Goal: Book appointment/travel/reservation

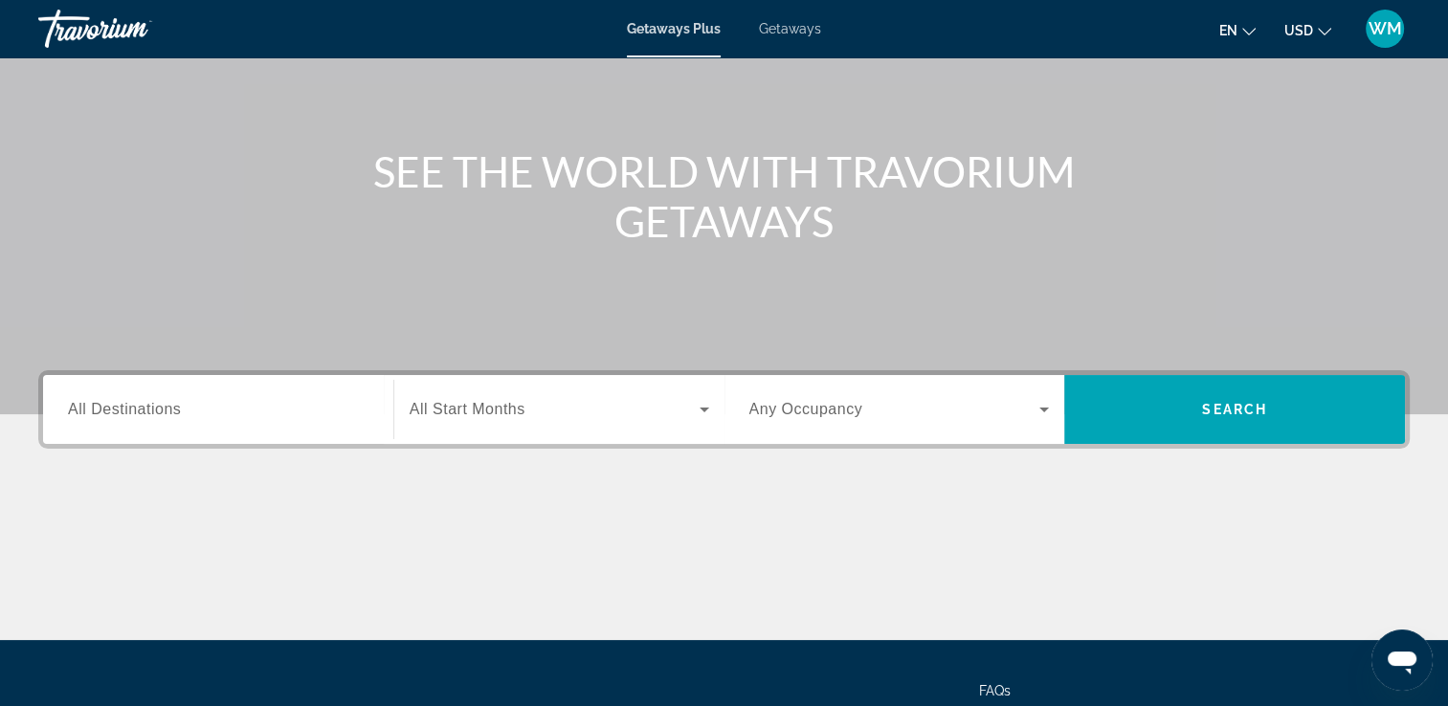
scroll to position [136, 0]
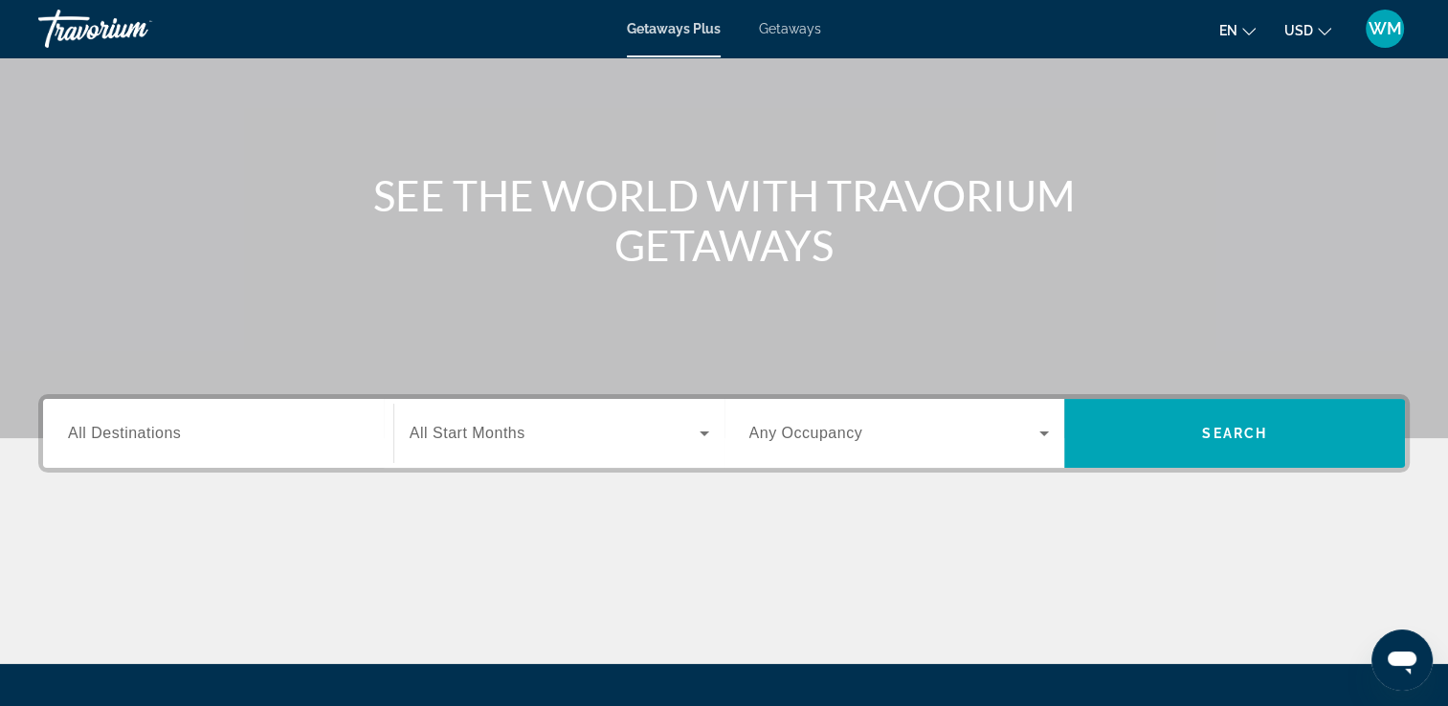
click at [125, 435] on span "All Destinations" at bounding box center [124, 433] width 113 height 16
click at [125, 435] on input "Destination All Destinations" at bounding box center [218, 434] width 301 height 23
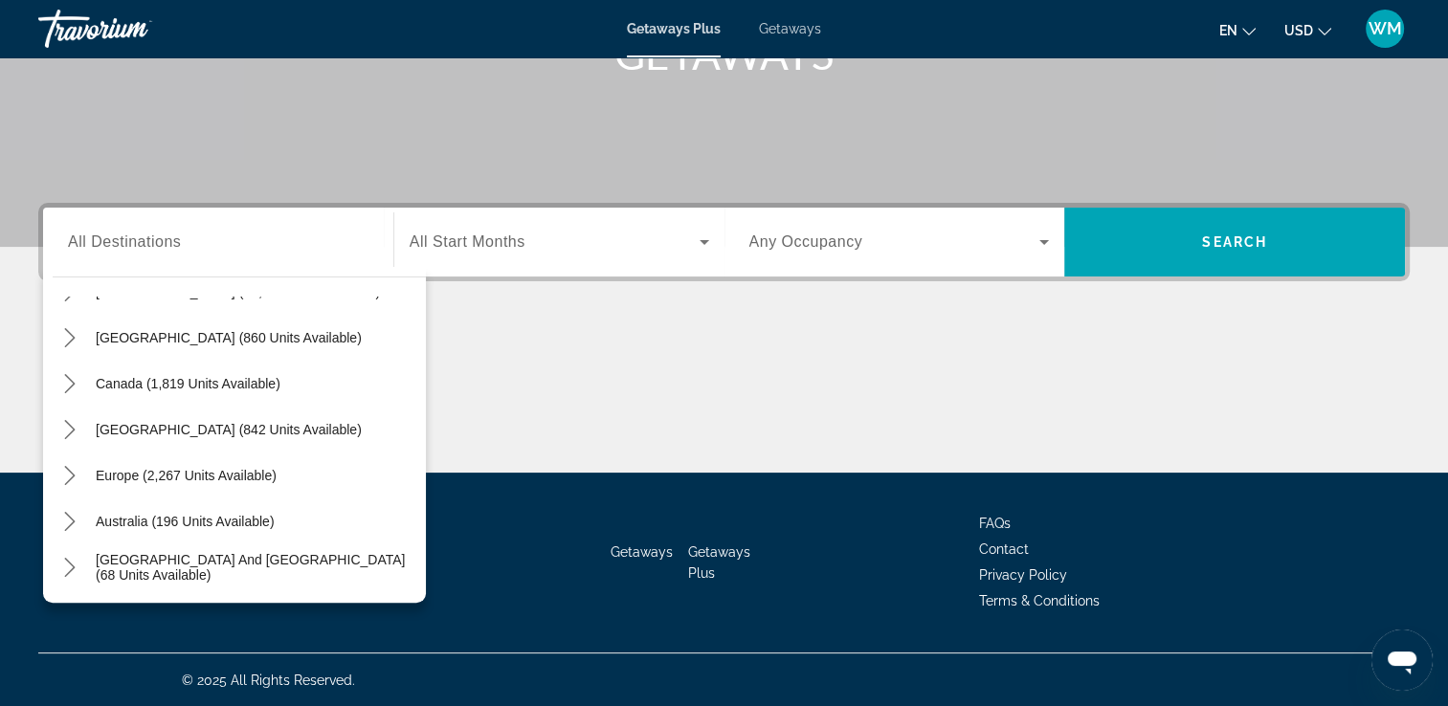
scroll to position [0, 0]
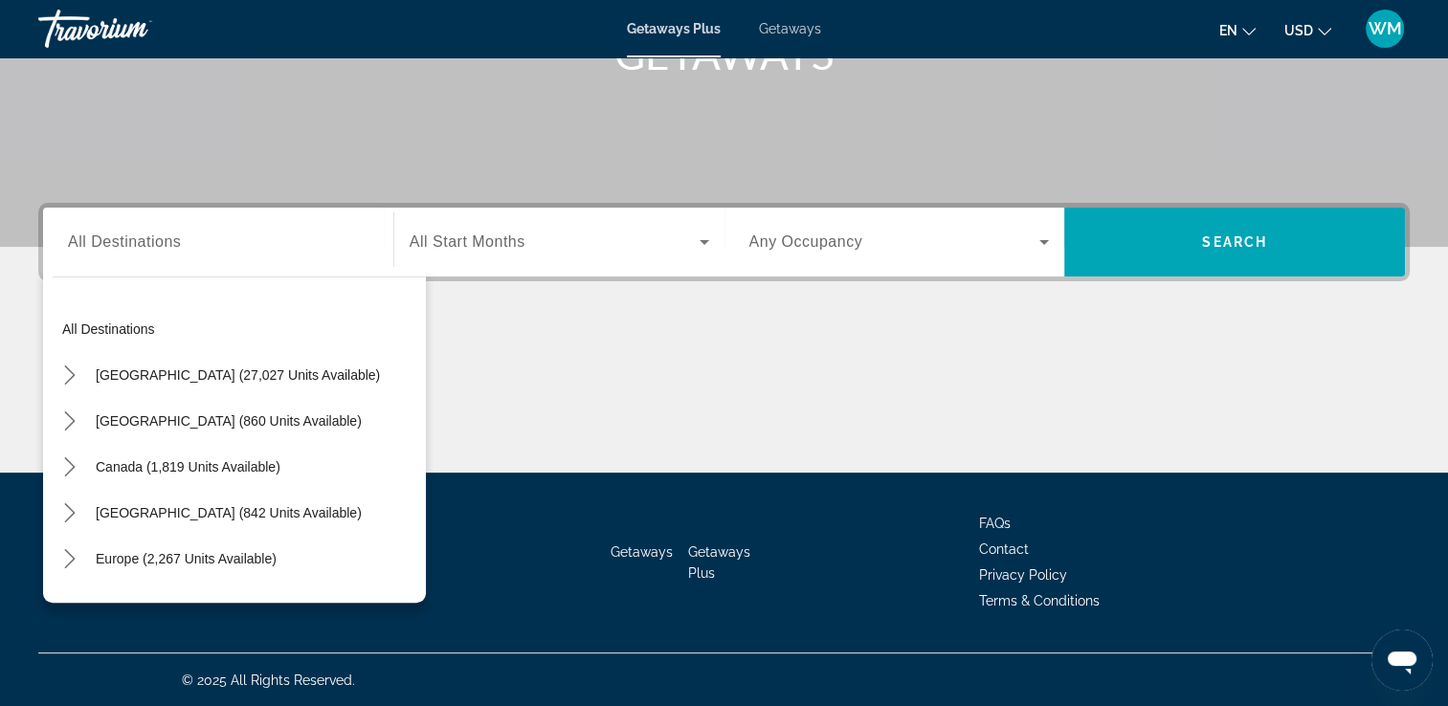
drag, startPoint x: 297, startPoint y: 135, endPoint x: 356, endPoint y: 206, distance: 92.4
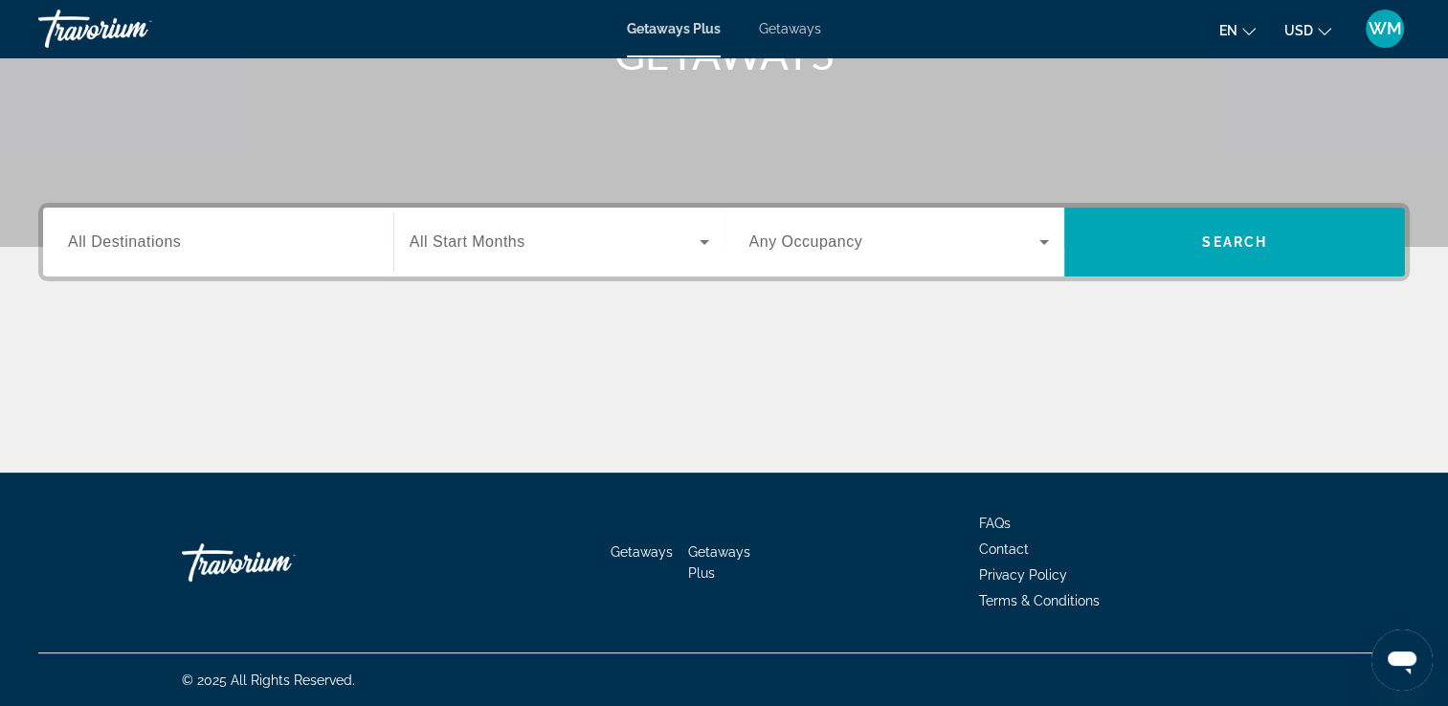
click at [700, 240] on icon "Search widget" at bounding box center [704, 242] width 23 height 23
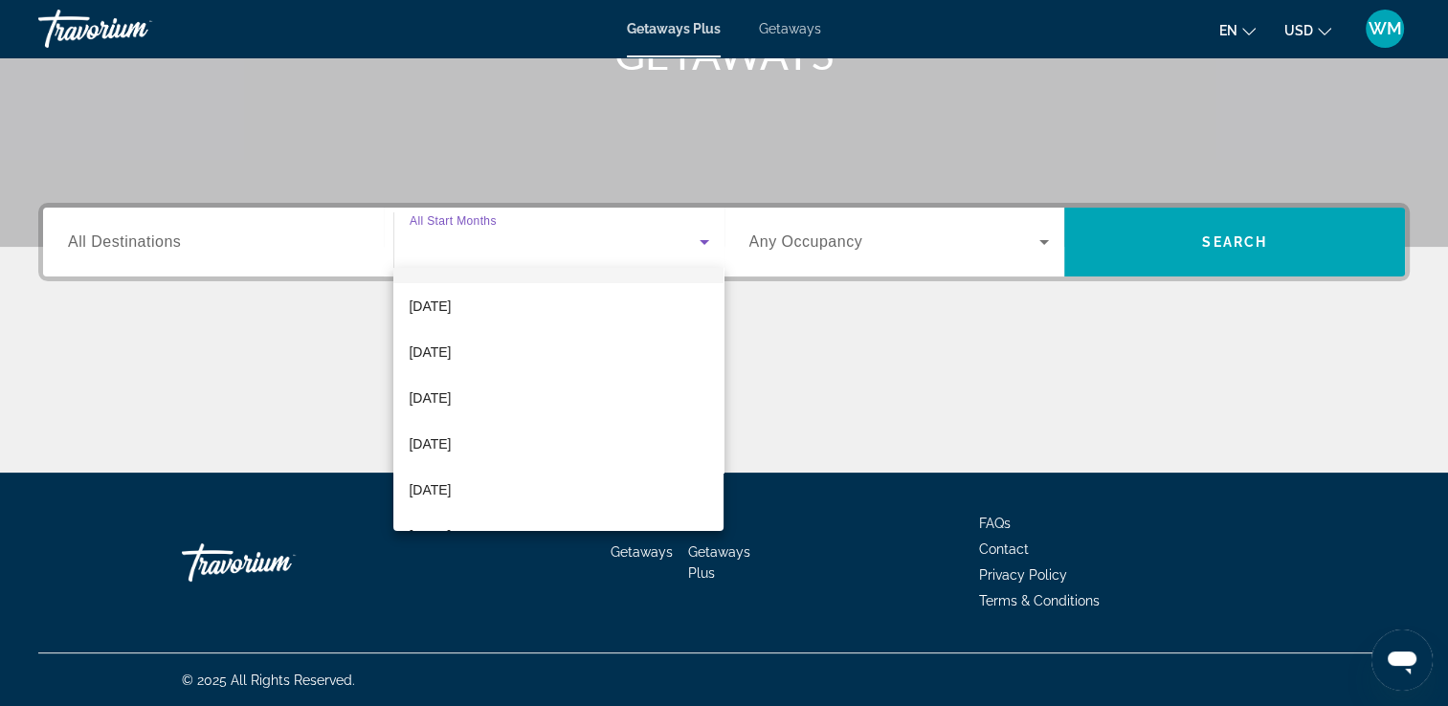
scroll to position [77, 0]
click at [451, 500] on span "[DATE]" at bounding box center [430, 497] width 42 height 23
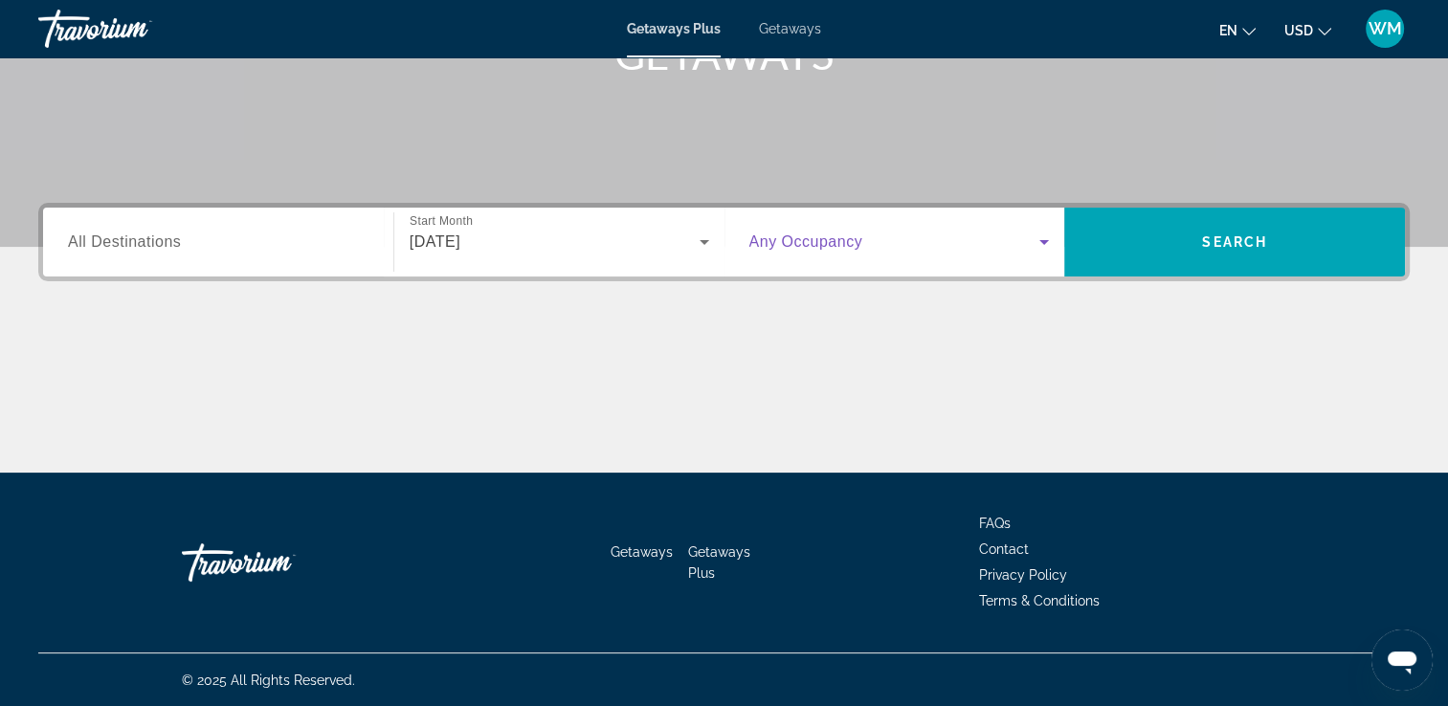
click at [1038, 240] on icon "Search widget" at bounding box center [1044, 242] width 23 height 23
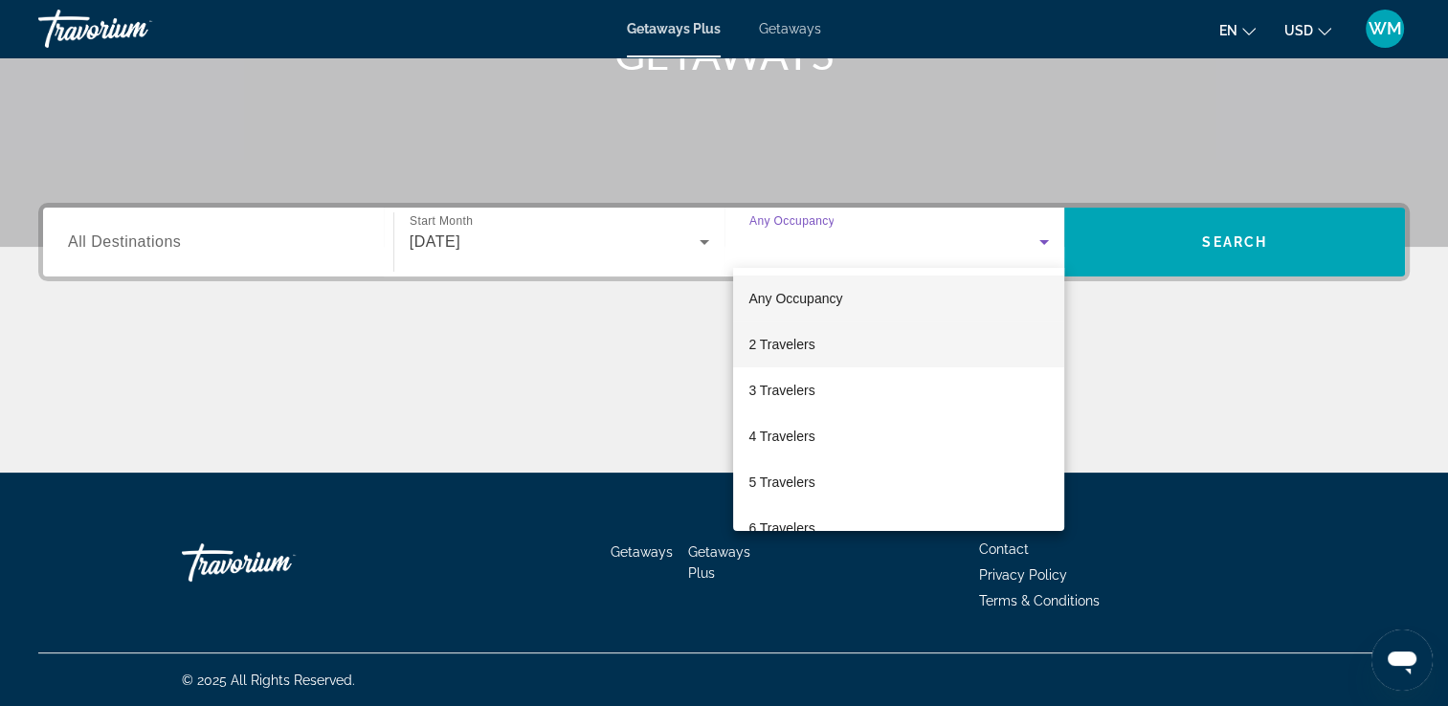
click at [770, 347] on span "2 Travelers" at bounding box center [782, 344] width 66 height 23
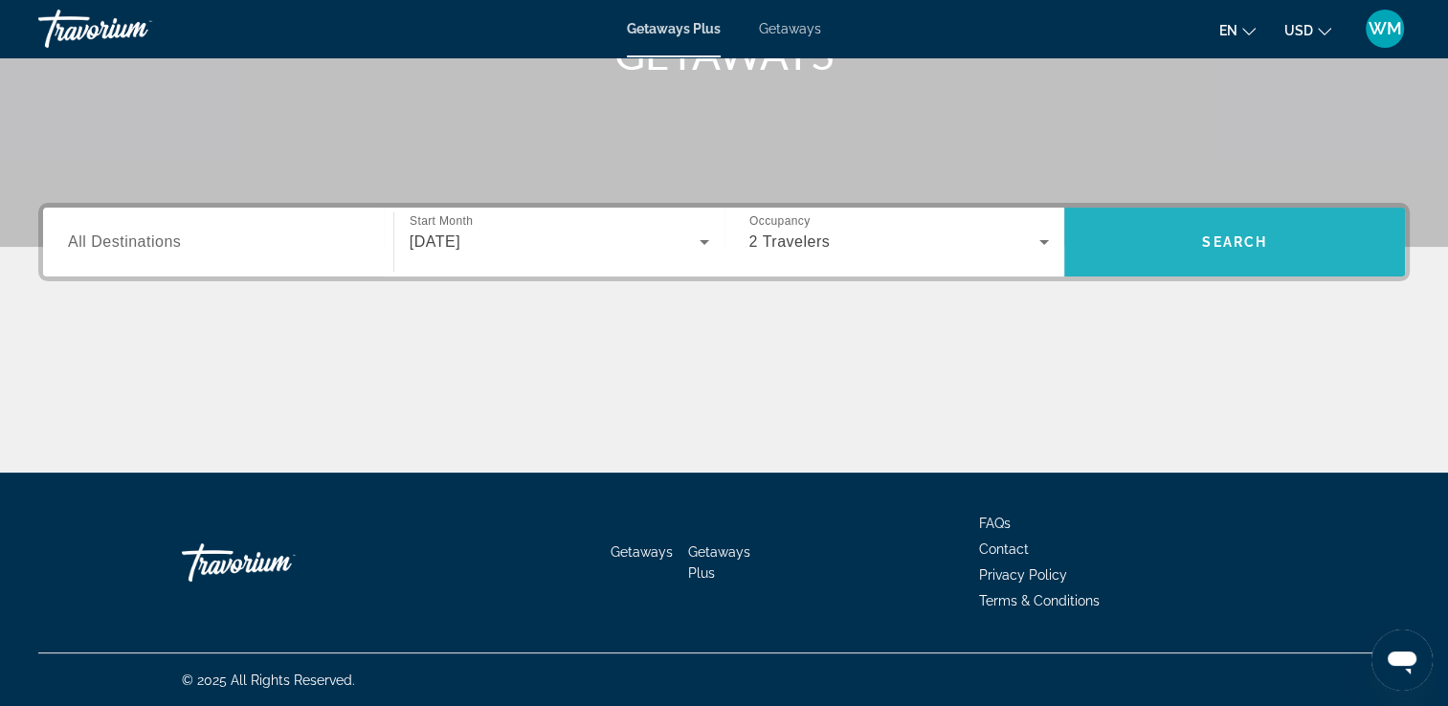
click at [1252, 232] on span "Search" at bounding box center [1234, 242] width 341 height 46
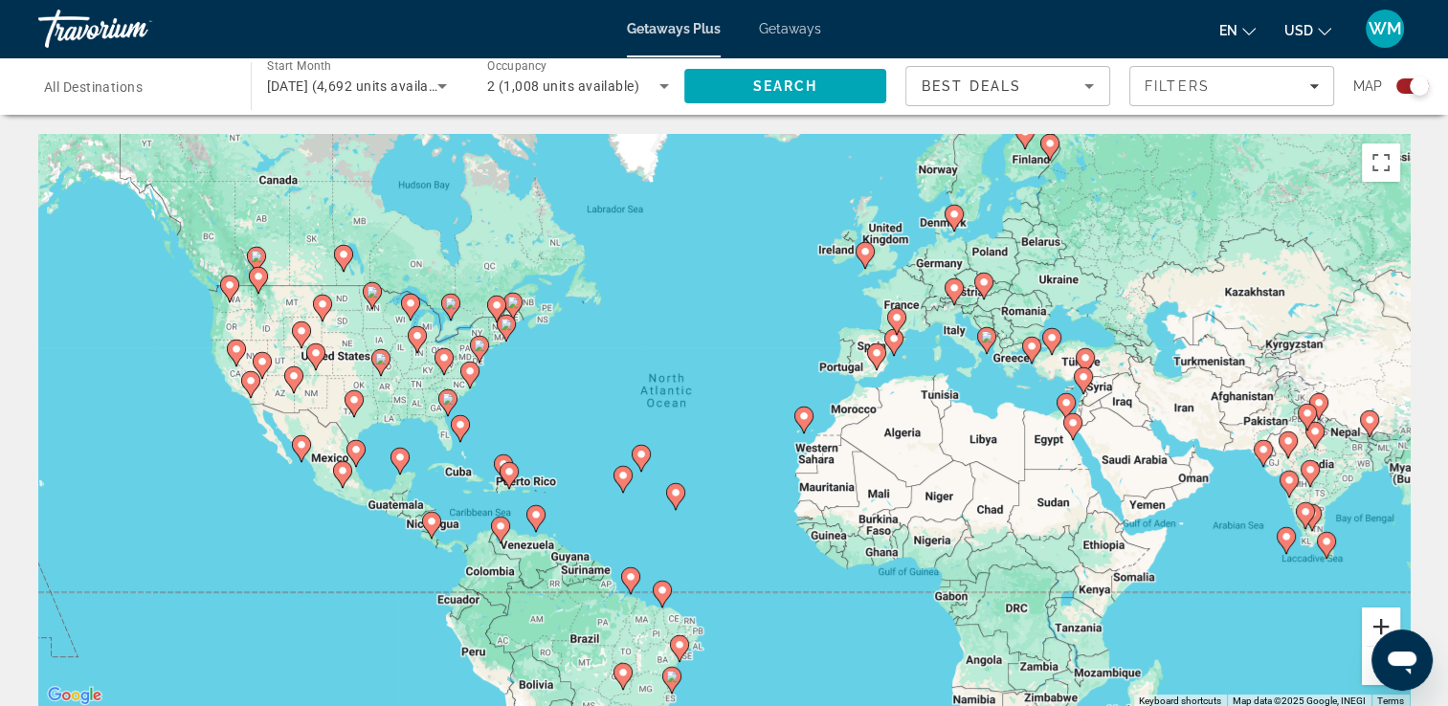
click at [1383, 623] on button "Zoom in" at bounding box center [1381, 627] width 38 height 38
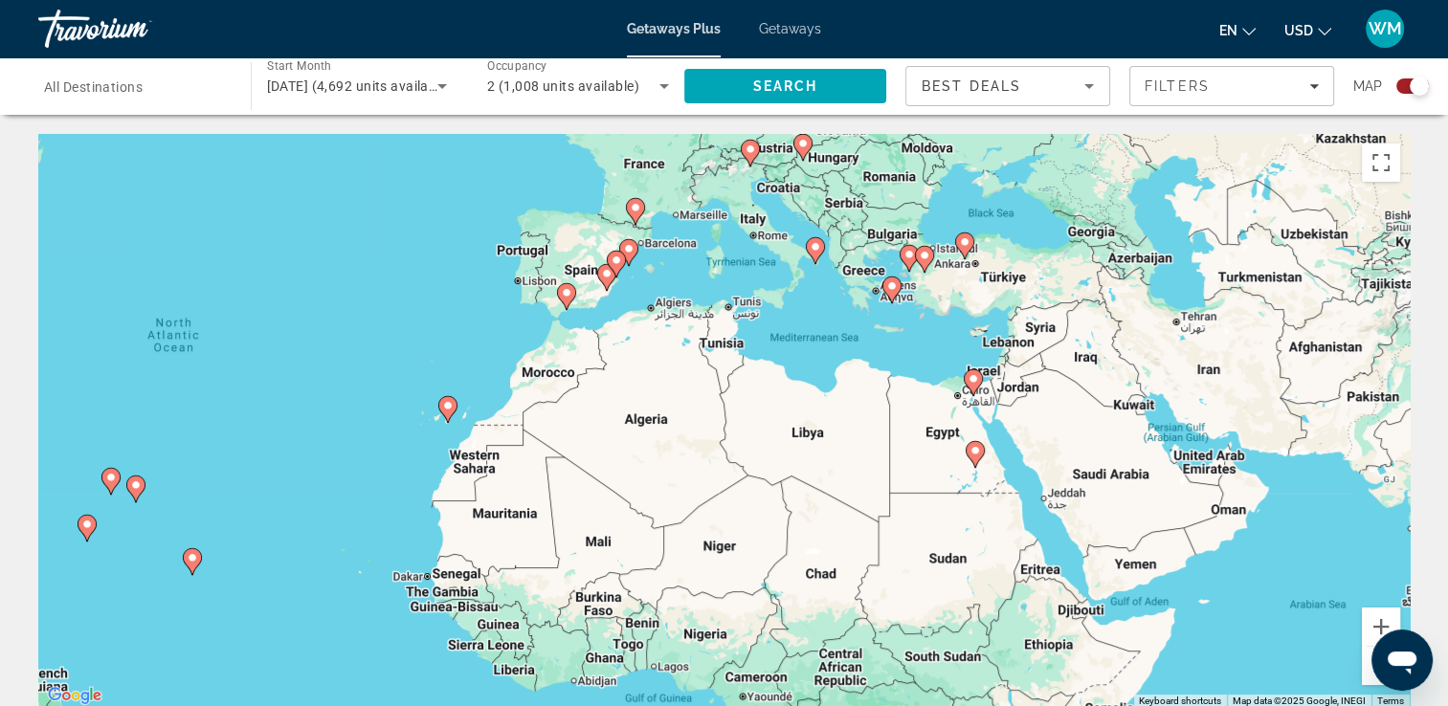
drag, startPoint x: 884, startPoint y: 352, endPoint x: 448, endPoint y: 328, distance: 436.2
click at [448, 328] on div "To activate drag with keyboard, press Alt + Enter. Once in keyboard drag state,…" at bounding box center [724, 421] width 1372 height 574
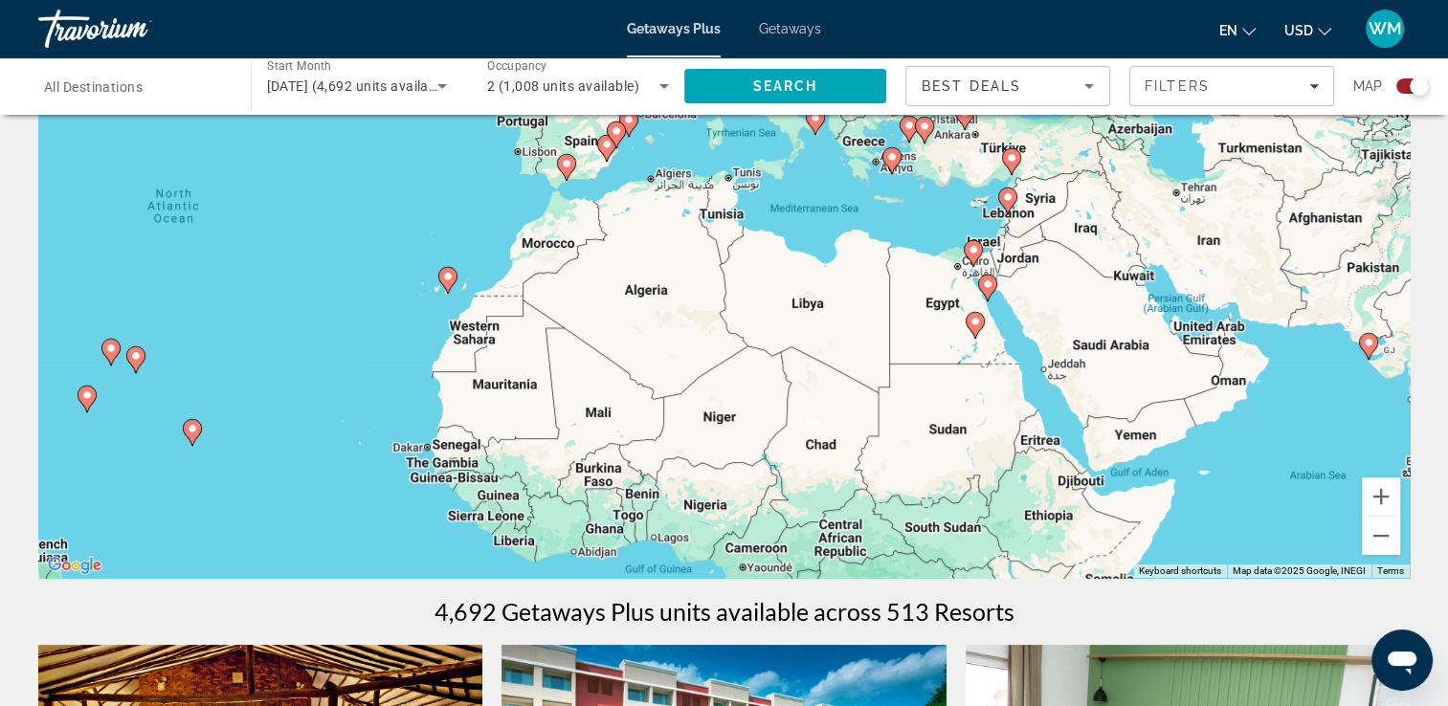
scroll to position [191, 0]
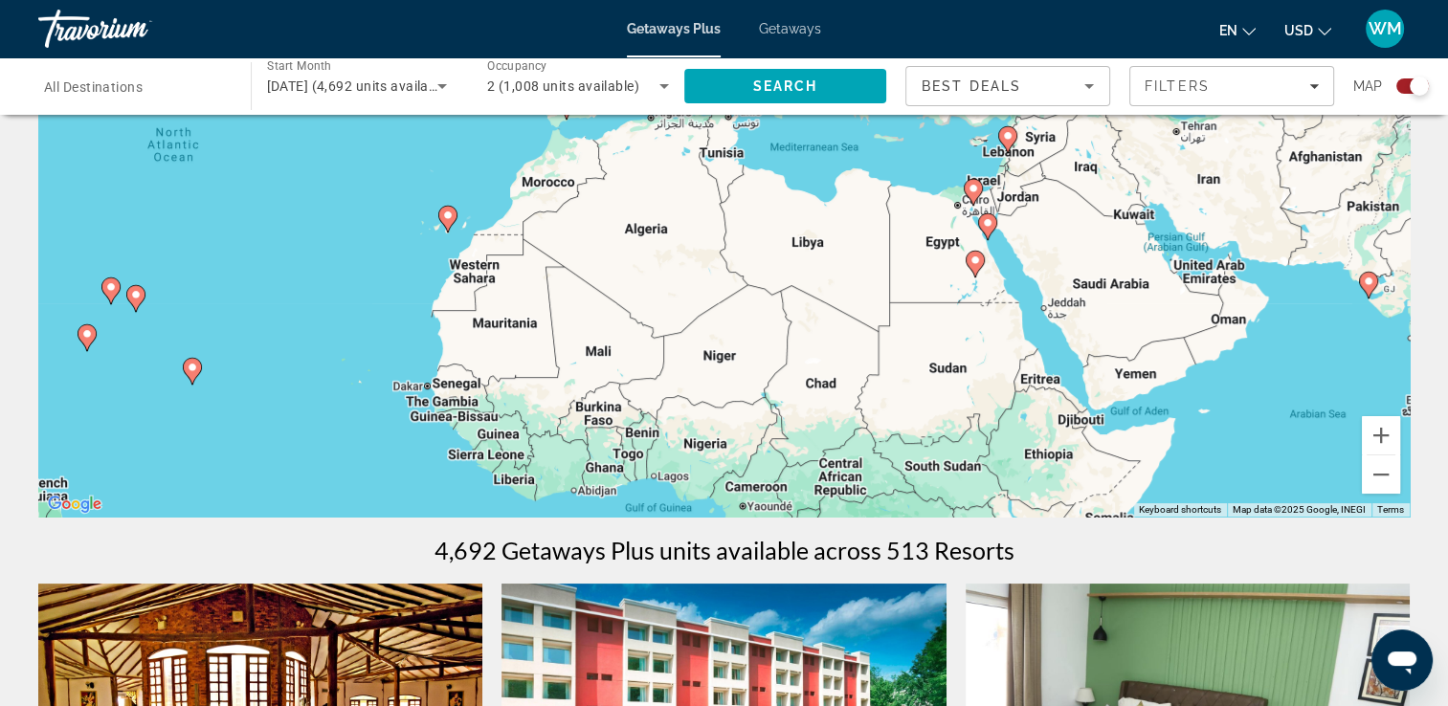
click at [1079, 426] on div "To activate drag with keyboard, press Alt + Enter. Once in keyboard drag state,…" at bounding box center [724, 230] width 1372 height 574
click at [1083, 426] on div "To activate drag with keyboard, press Alt + Enter. Once in keyboard drag state,…" at bounding box center [724, 230] width 1372 height 574
click at [1202, 279] on div "To activate drag with keyboard, press Alt + Enter. Once in keyboard drag state,…" at bounding box center [724, 230] width 1372 height 574
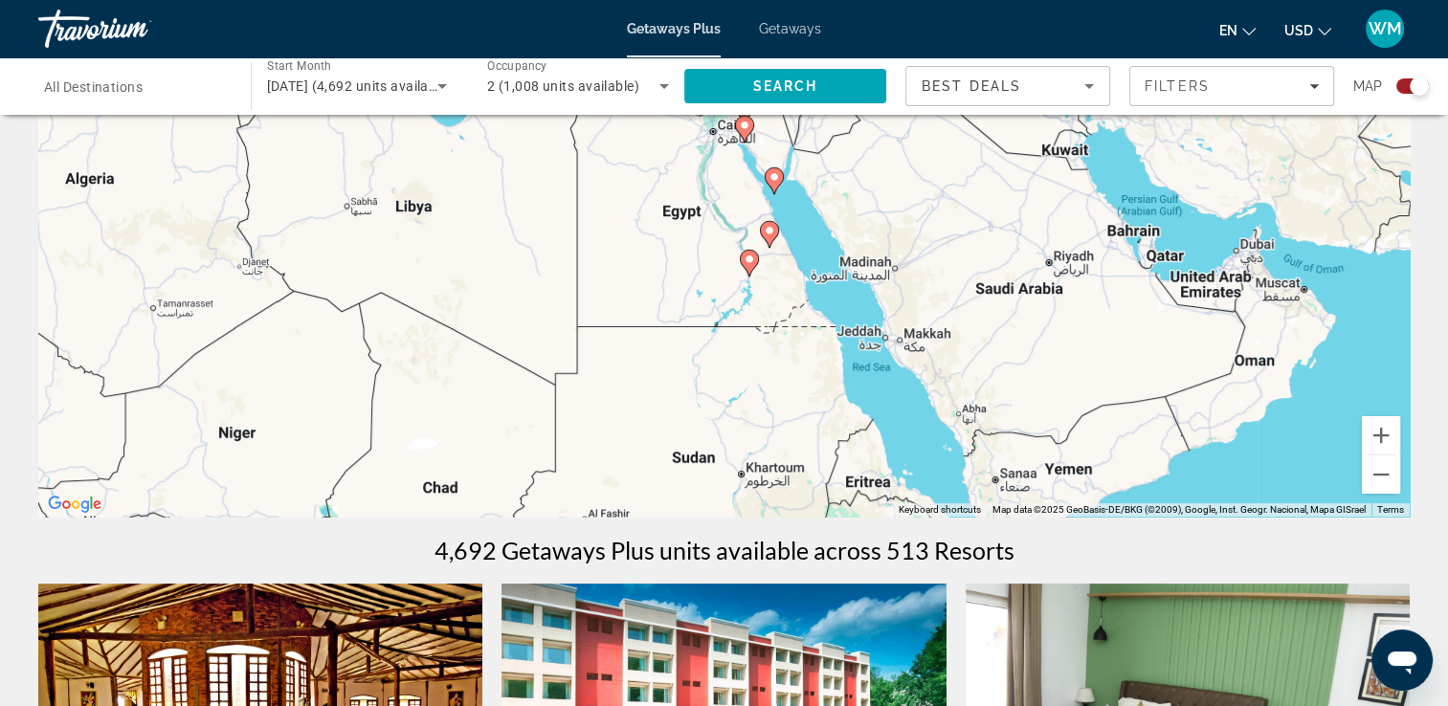
click at [1223, 283] on div "To activate drag with keyboard, press Alt + Enter. Once in keyboard drag state,…" at bounding box center [724, 230] width 1372 height 574
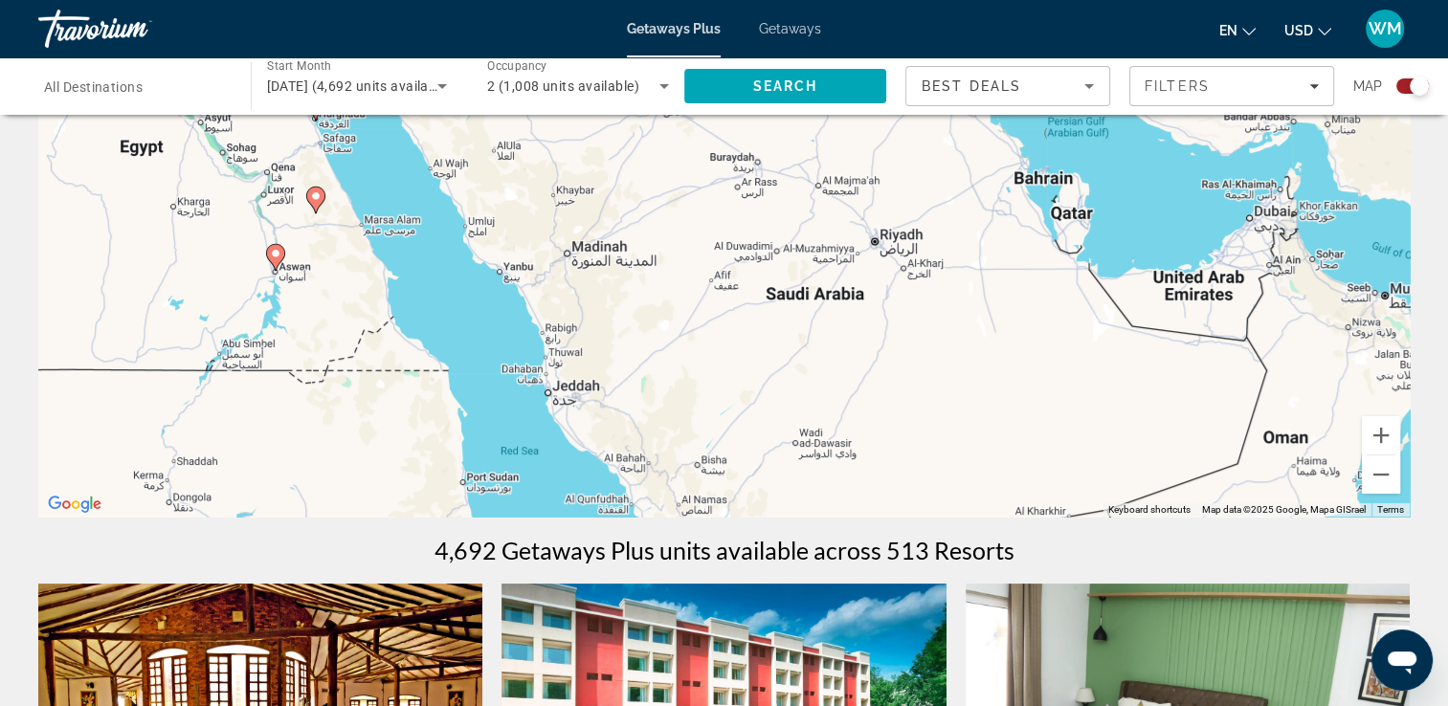
click at [1198, 289] on div "To activate drag with keyboard, press Alt + Enter. Once in keyboard drag state,…" at bounding box center [724, 230] width 1372 height 574
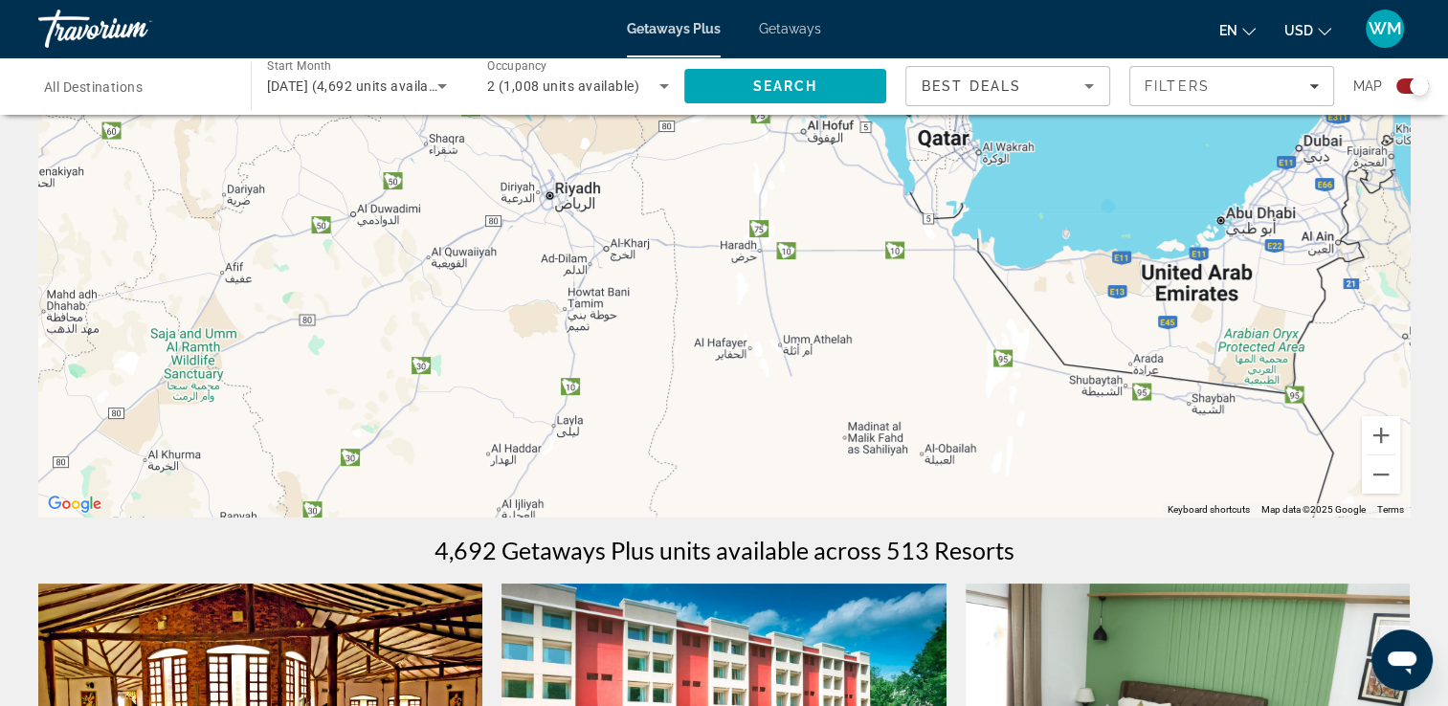
click at [1191, 289] on div "Main content" at bounding box center [724, 230] width 1372 height 574
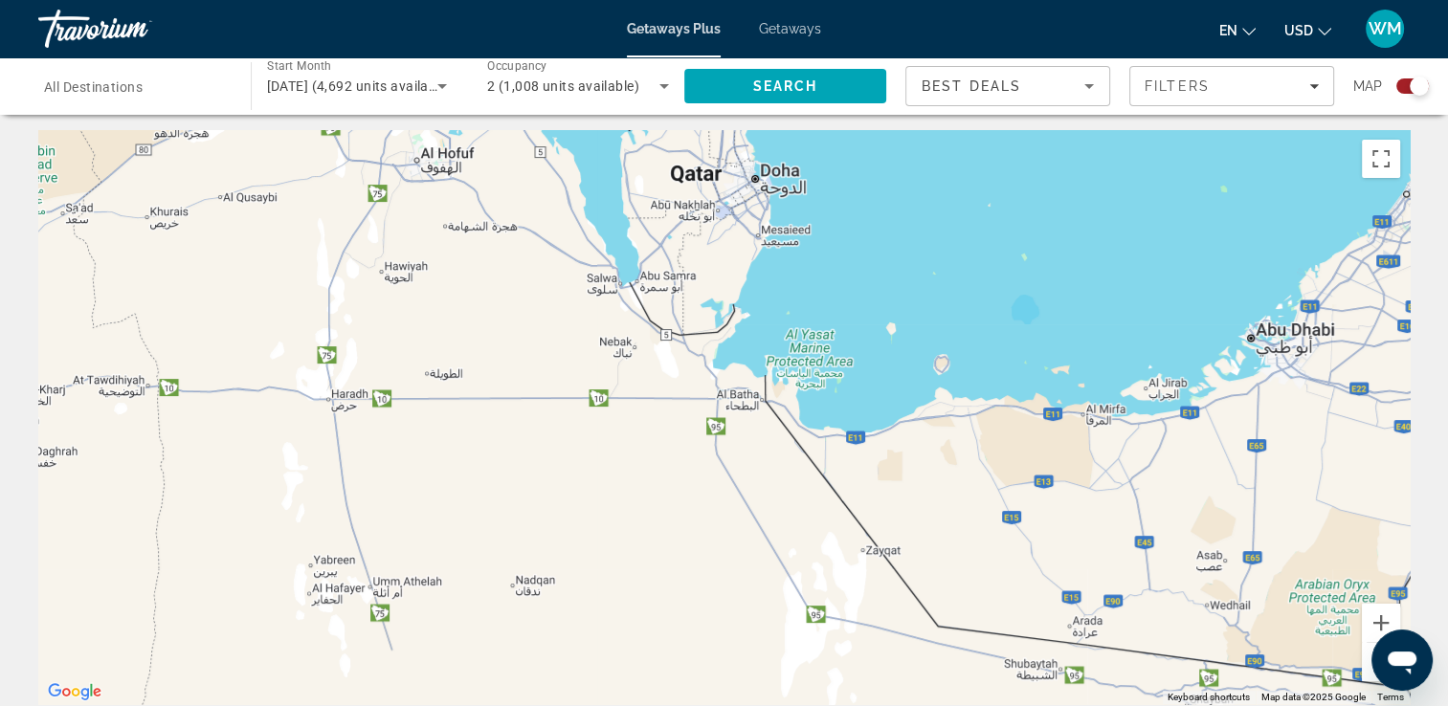
scroll to position [0, 0]
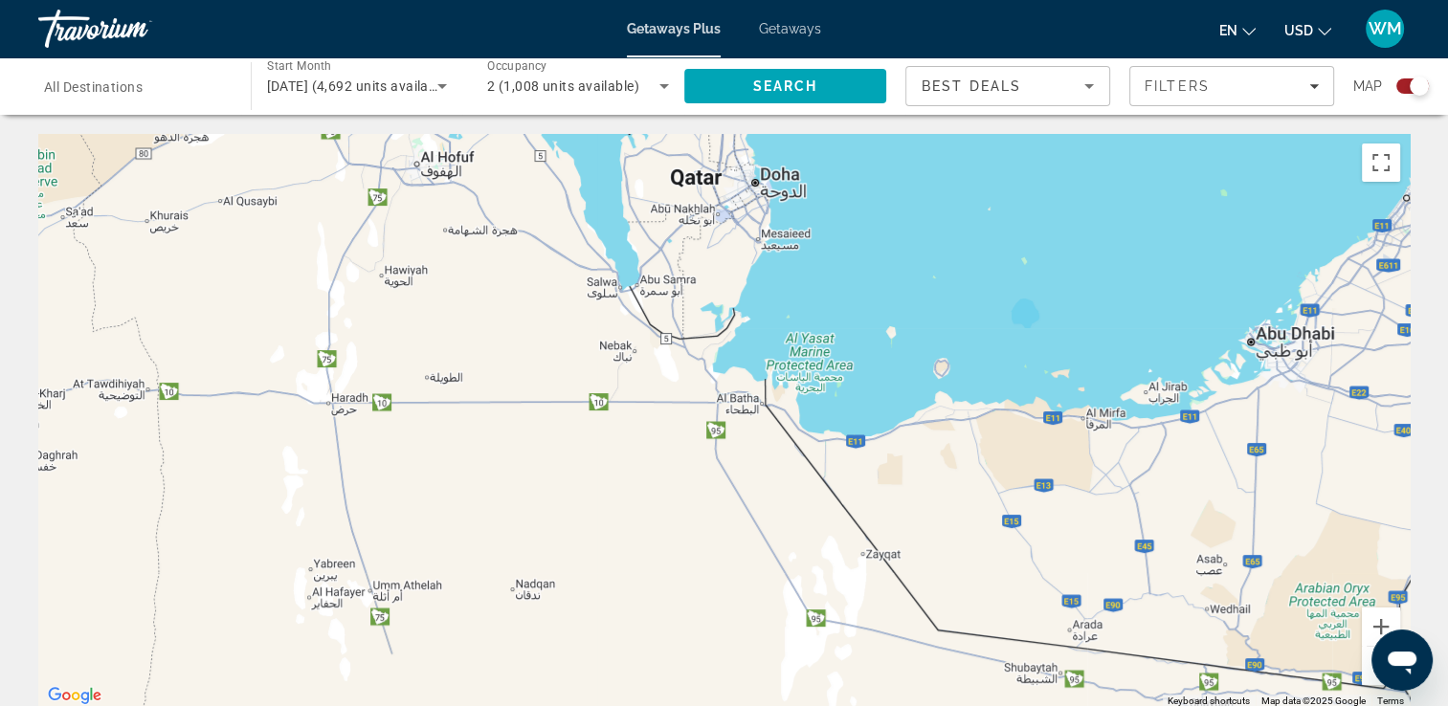
click at [1290, 339] on div "Main content" at bounding box center [724, 421] width 1372 height 574
click at [1275, 344] on div "Main content" at bounding box center [724, 421] width 1372 height 574
click at [1372, 677] on button "Zoom out" at bounding box center [1381, 666] width 38 height 38
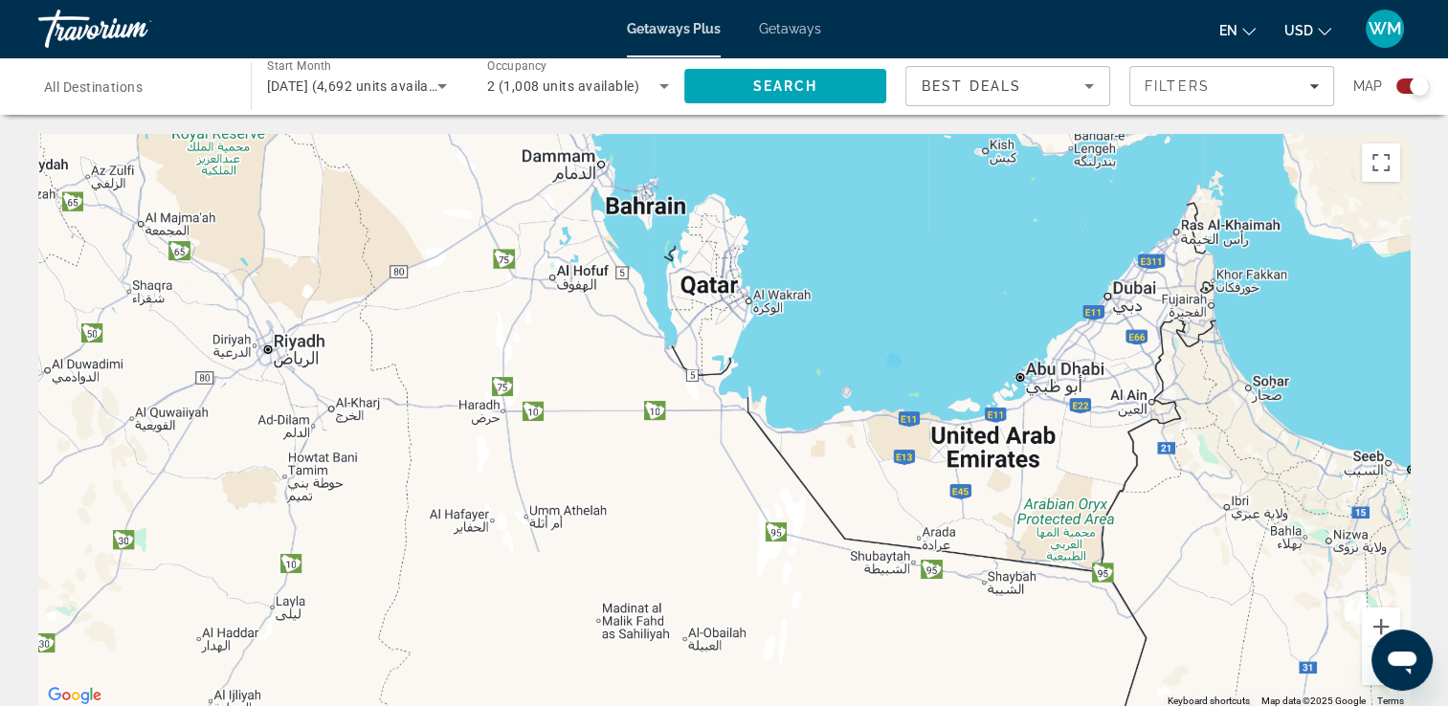
click at [1372, 677] on button "Zoom out" at bounding box center [1381, 666] width 38 height 38
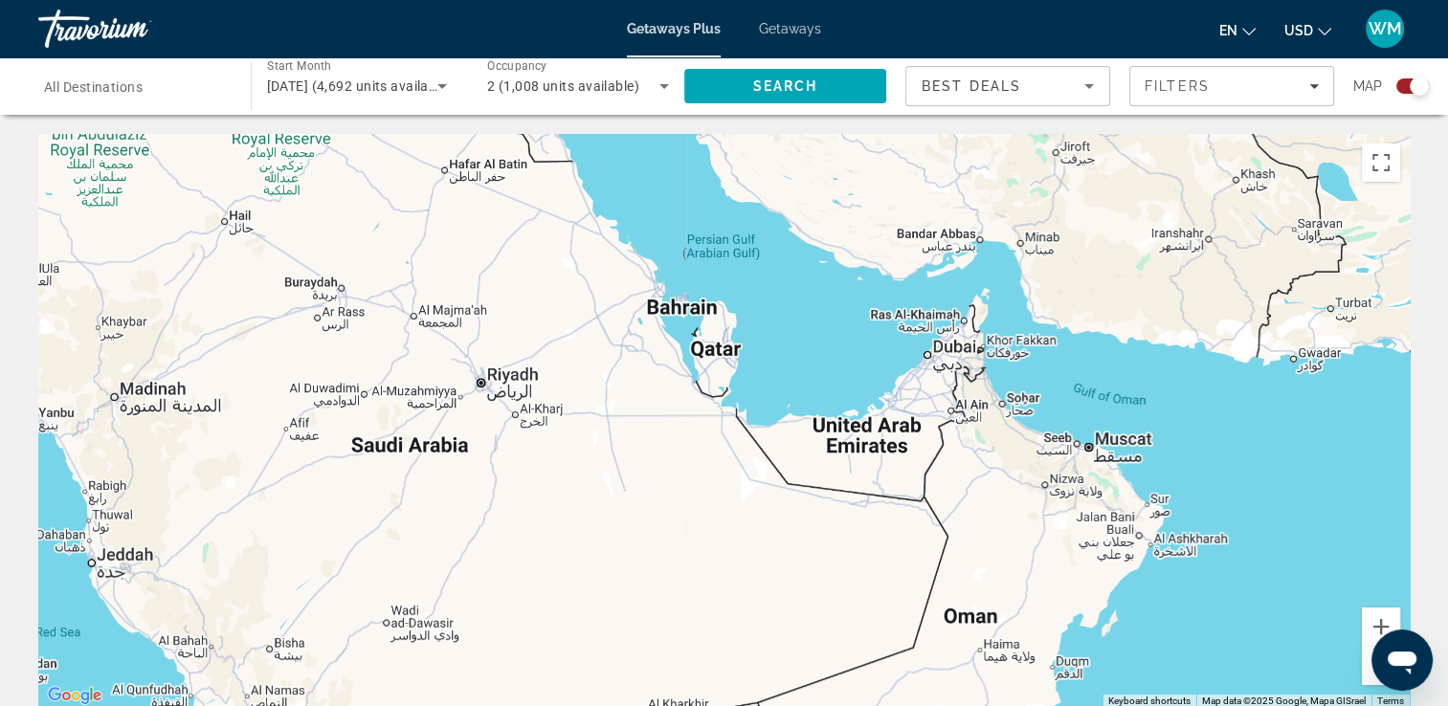
click at [1372, 677] on button "Zoom out" at bounding box center [1381, 666] width 38 height 38
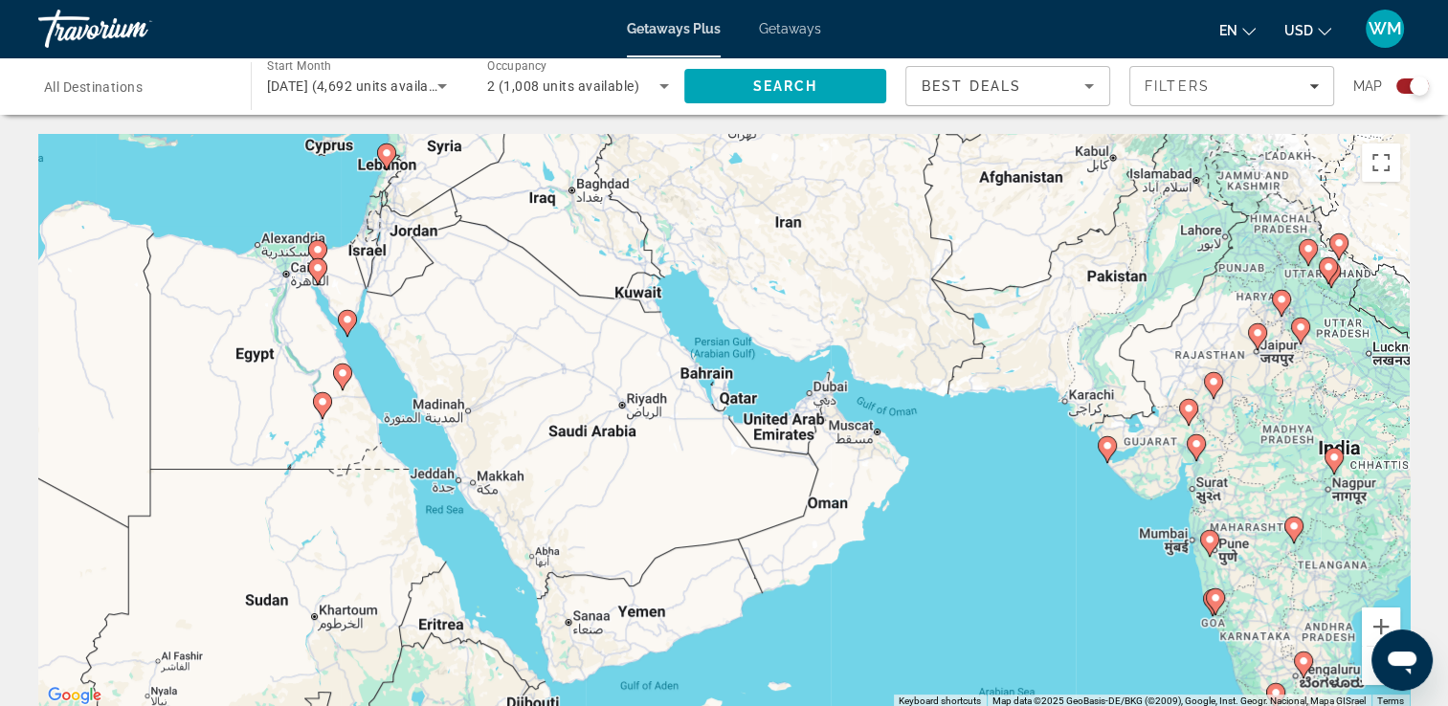
click at [1372, 677] on button "Zoom out" at bounding box center [1381, 666] width 38 height 38
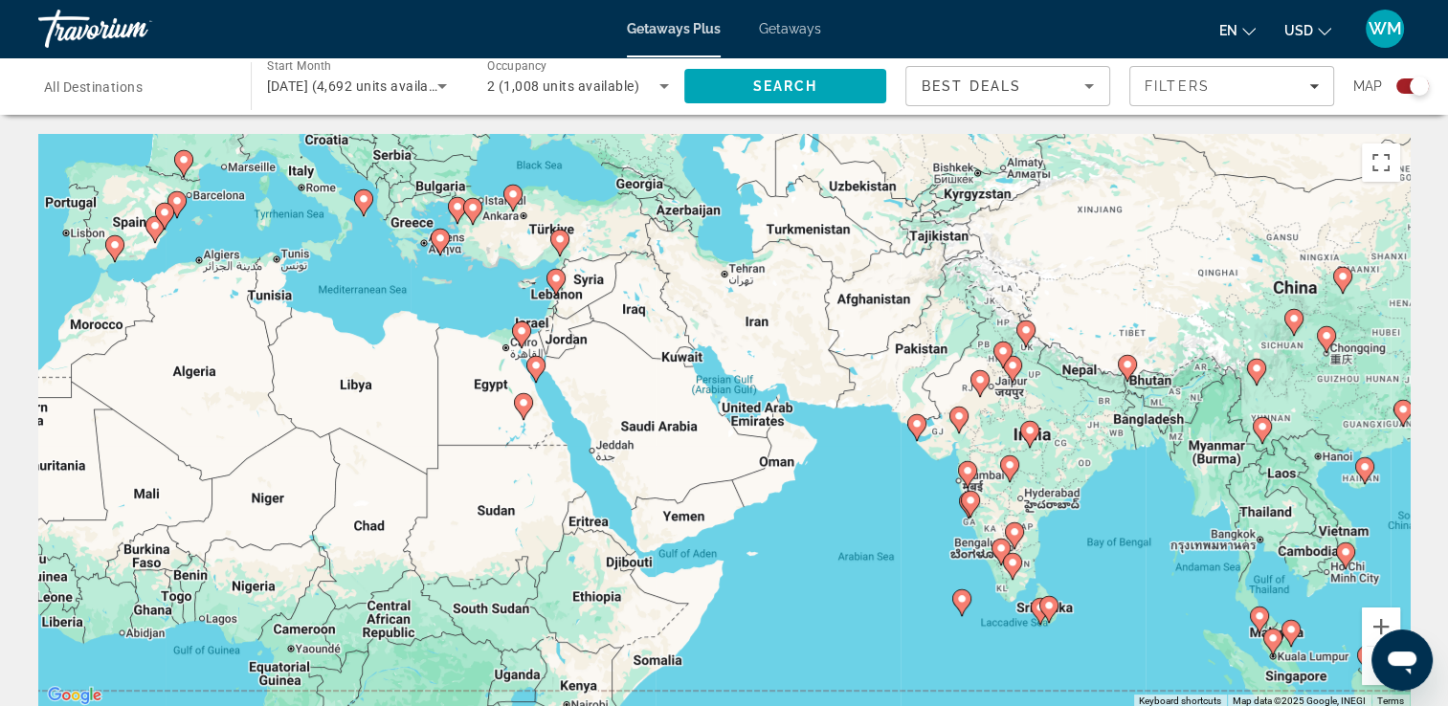
click at [1372, 677] on button "Zoom out" at bounding box center [1381, 666] width 38 height 38
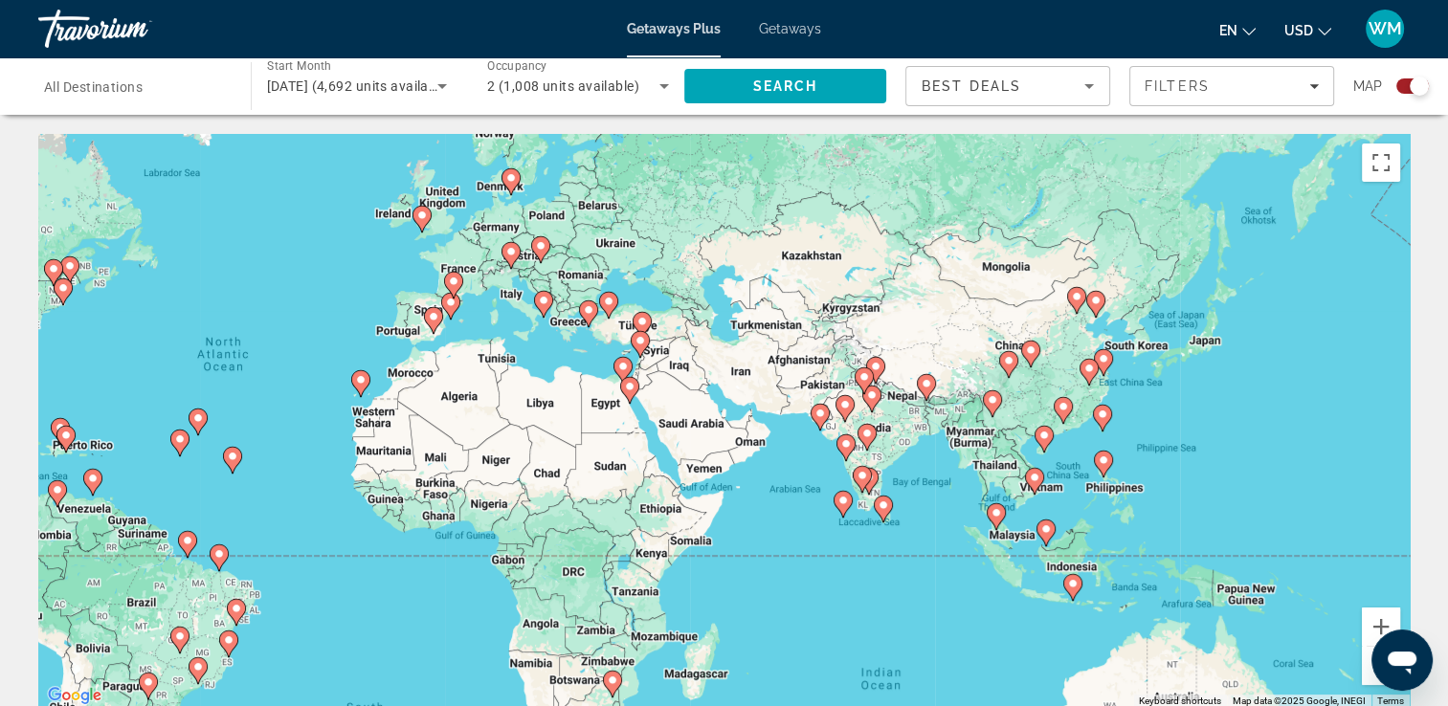
click at [1374, 672] on div "Open messaging window" at bounding box center [1402, 660] width 57 height 57
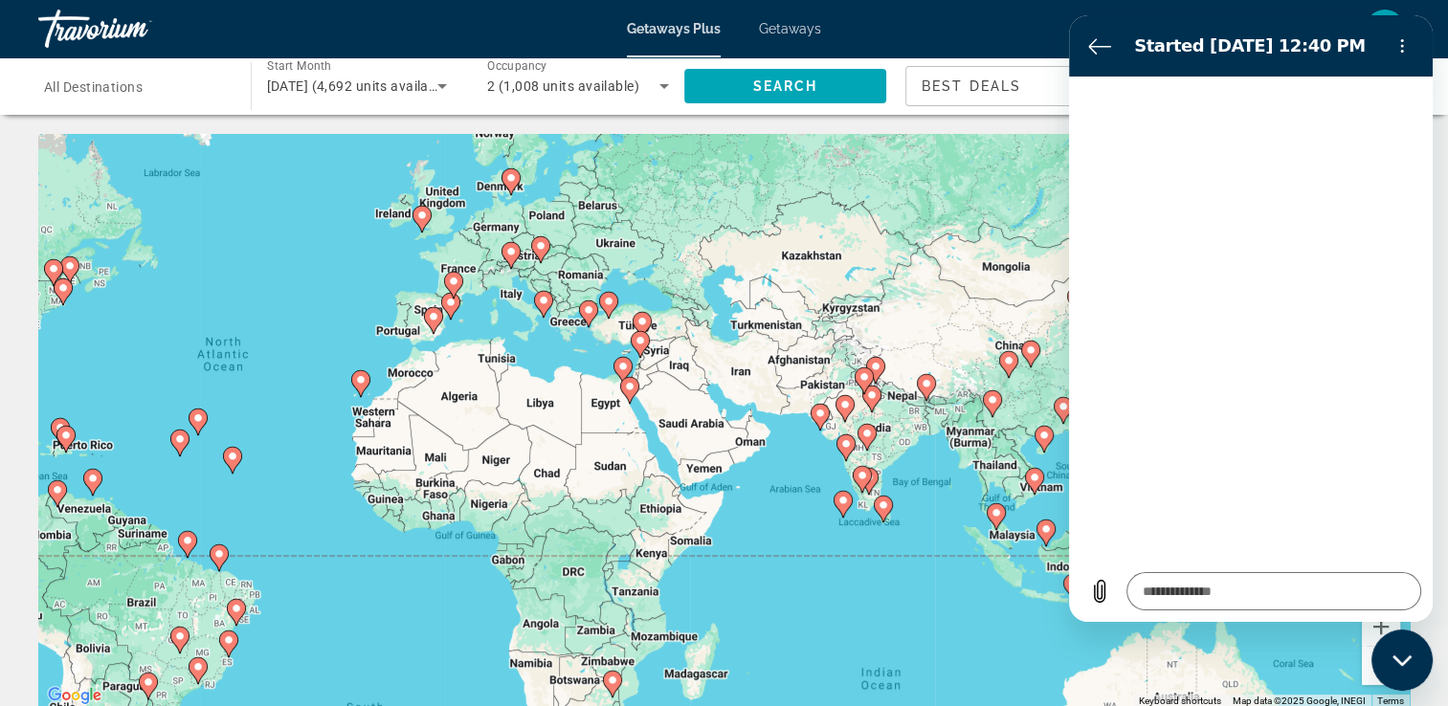
drag, startPoint x: 971, startPoint y: 154, endPoint x: 1005, endPoint y: 189, distance: 48.7
click at [973, 155] on div "To activate drag with keyboard, press Alt + Enter. Once in keyboard drag state,…" at bounding box center [724, 421] width 1372 height 574
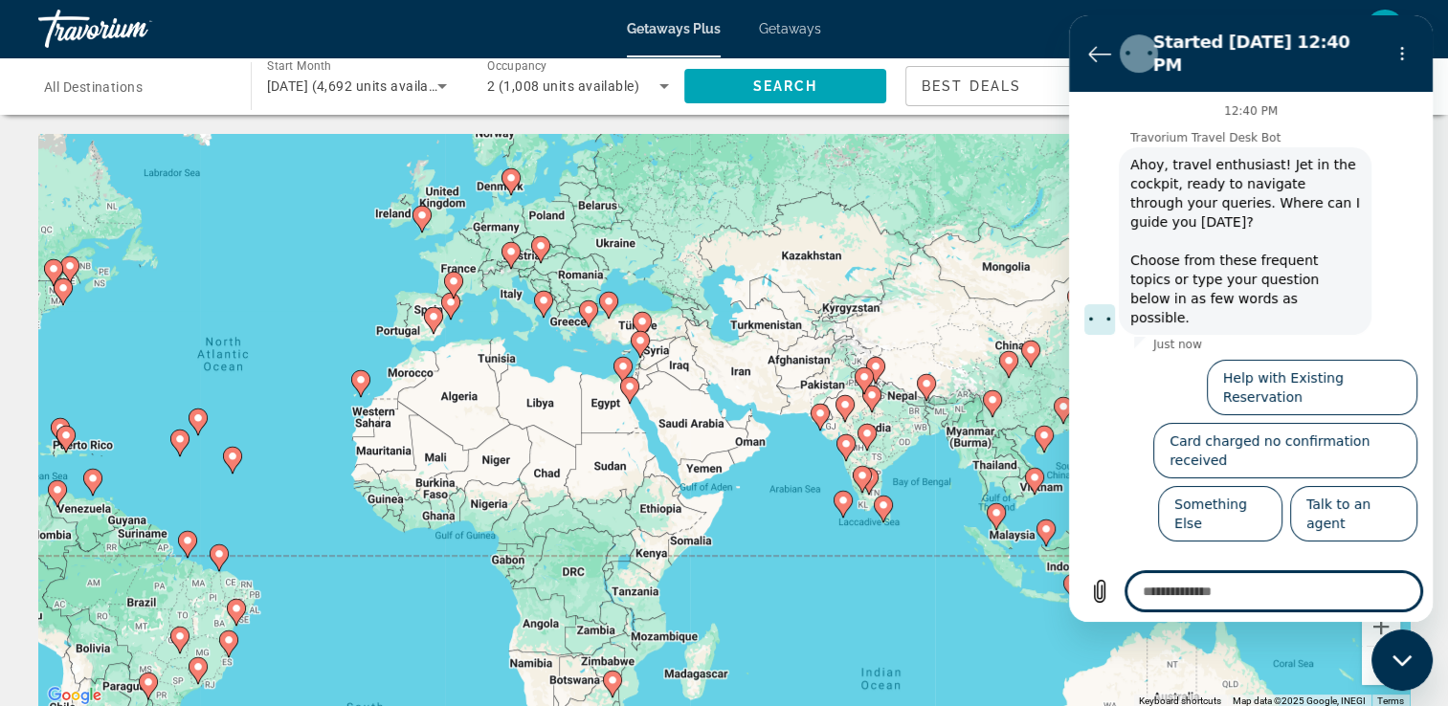
click at [1030, 138] on div "To activate drag with keyboard, press Alt + Enter. Once in keyboard drag state,…" at bounding box center [724, 421] width 1372 height 574
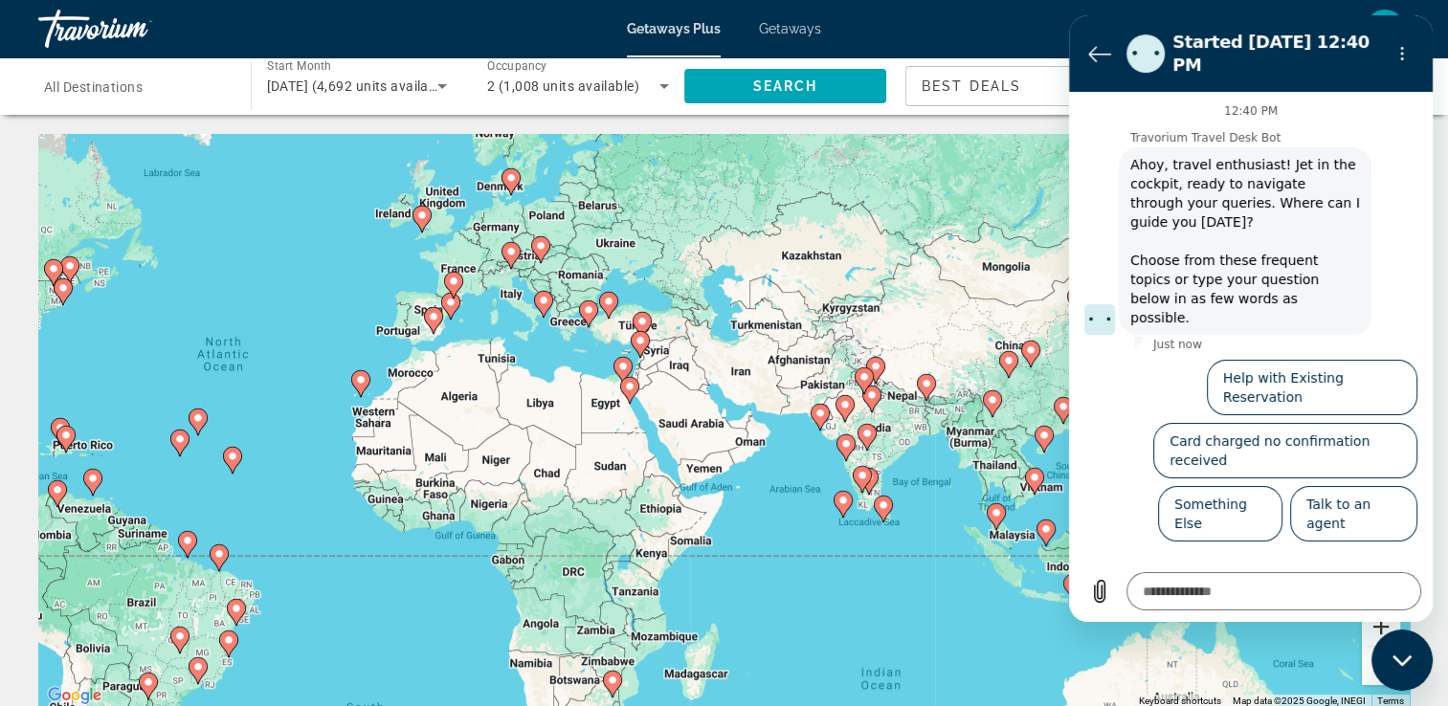
click at [1382, 627] on button "Zoom in" at bounding box center [1381, 627] width 38 height 38
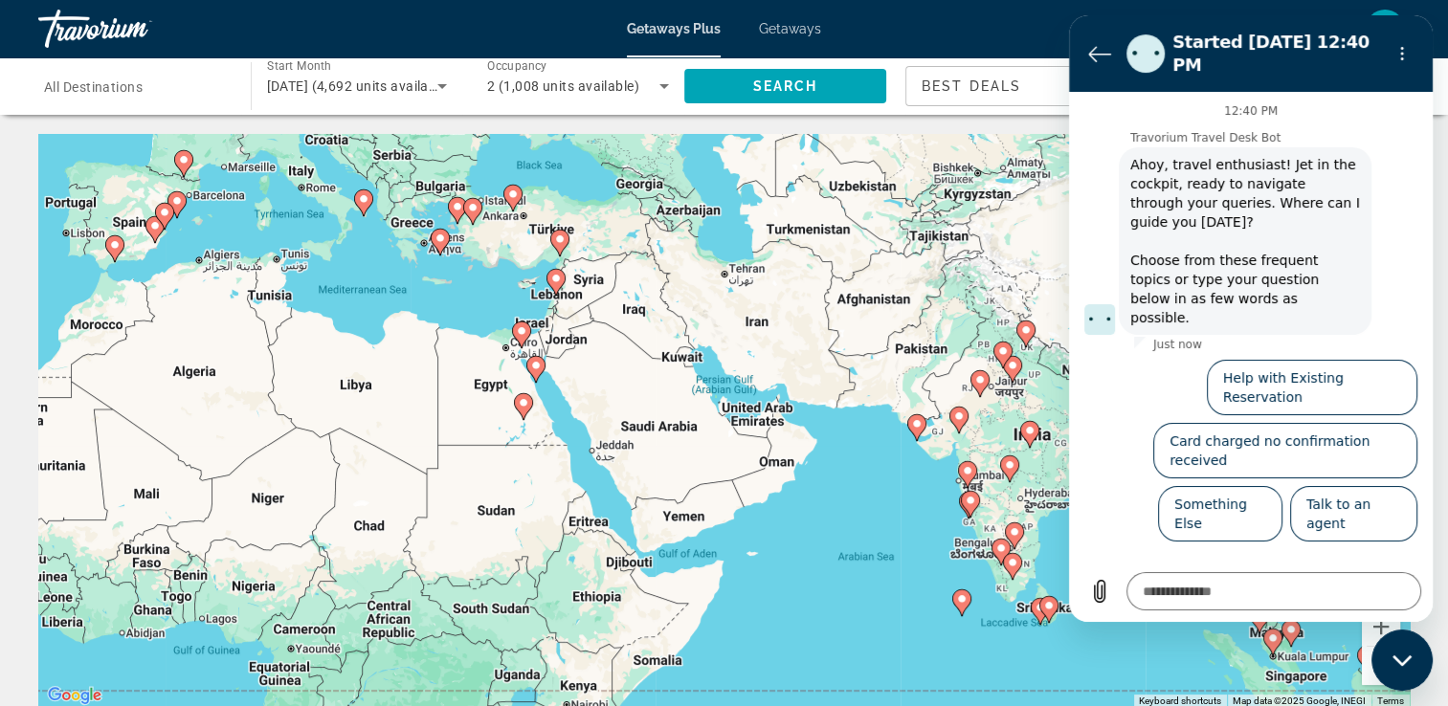
click at [1376, 672] on div "Close messaging window" at bounding box center [1402, 660] width 57 height 57
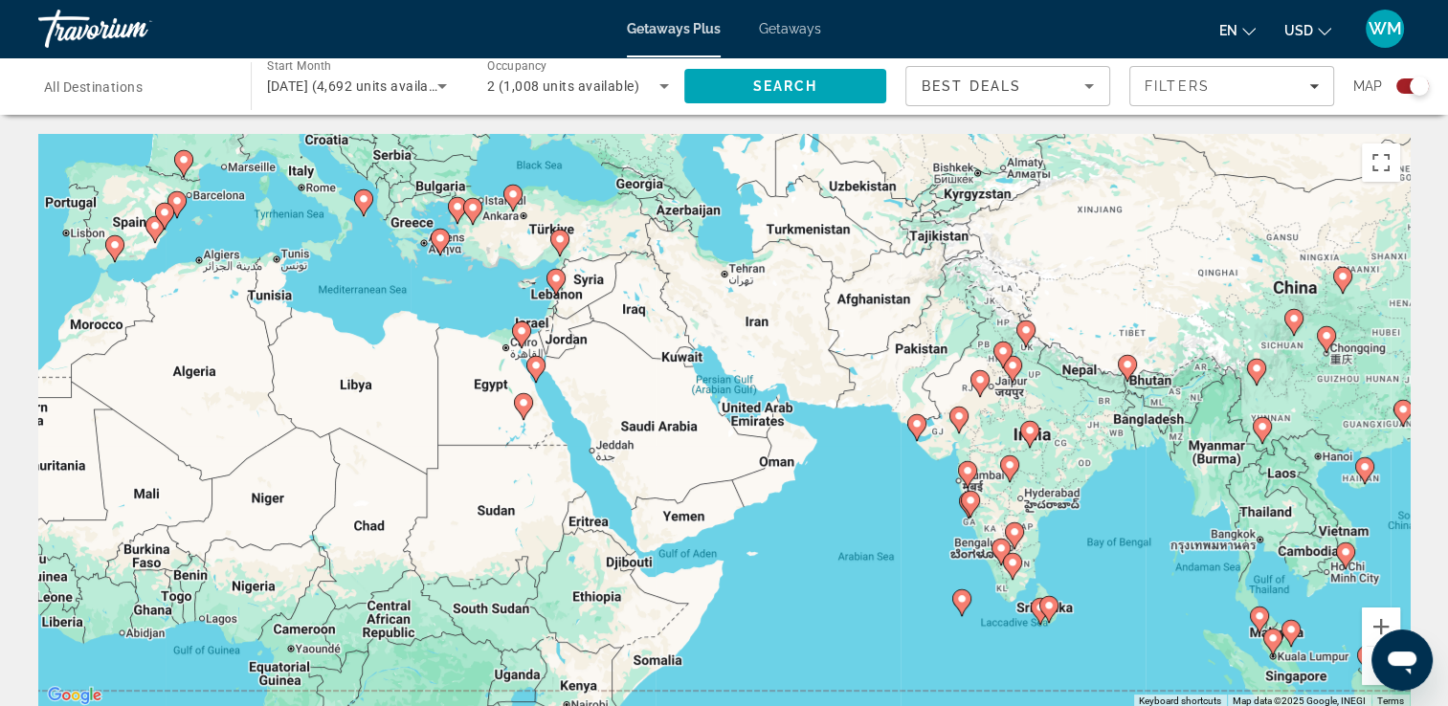
click at [1376, 672] on button "Open messaging window" at bounding box center [1402, 660] width 61 height 61
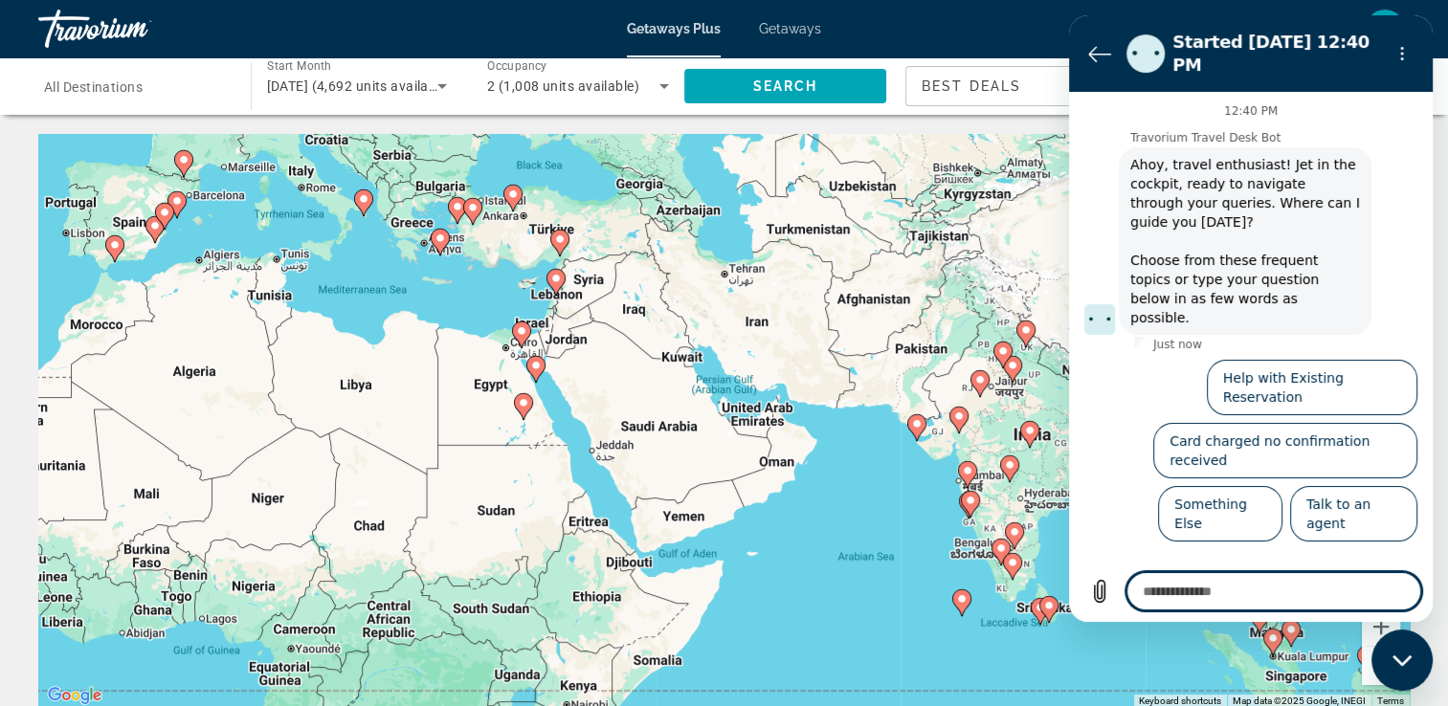
click at [1376, 672] on div "Close messaging window" at bounding box center [1402, 660] width 57 height 57
type textarea "*"
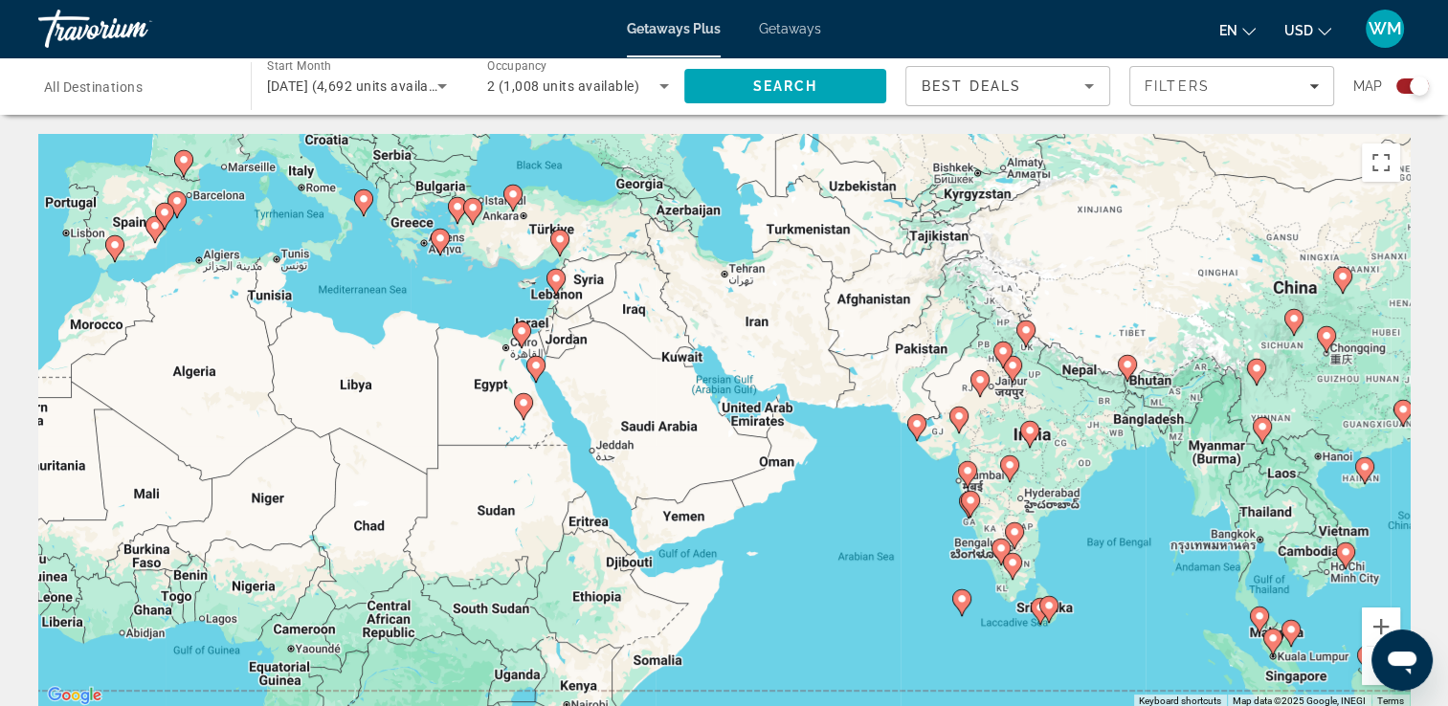
click at [1369, 672] on button "Zoom out" at bounding box center [1381, 666] width 38 height 38
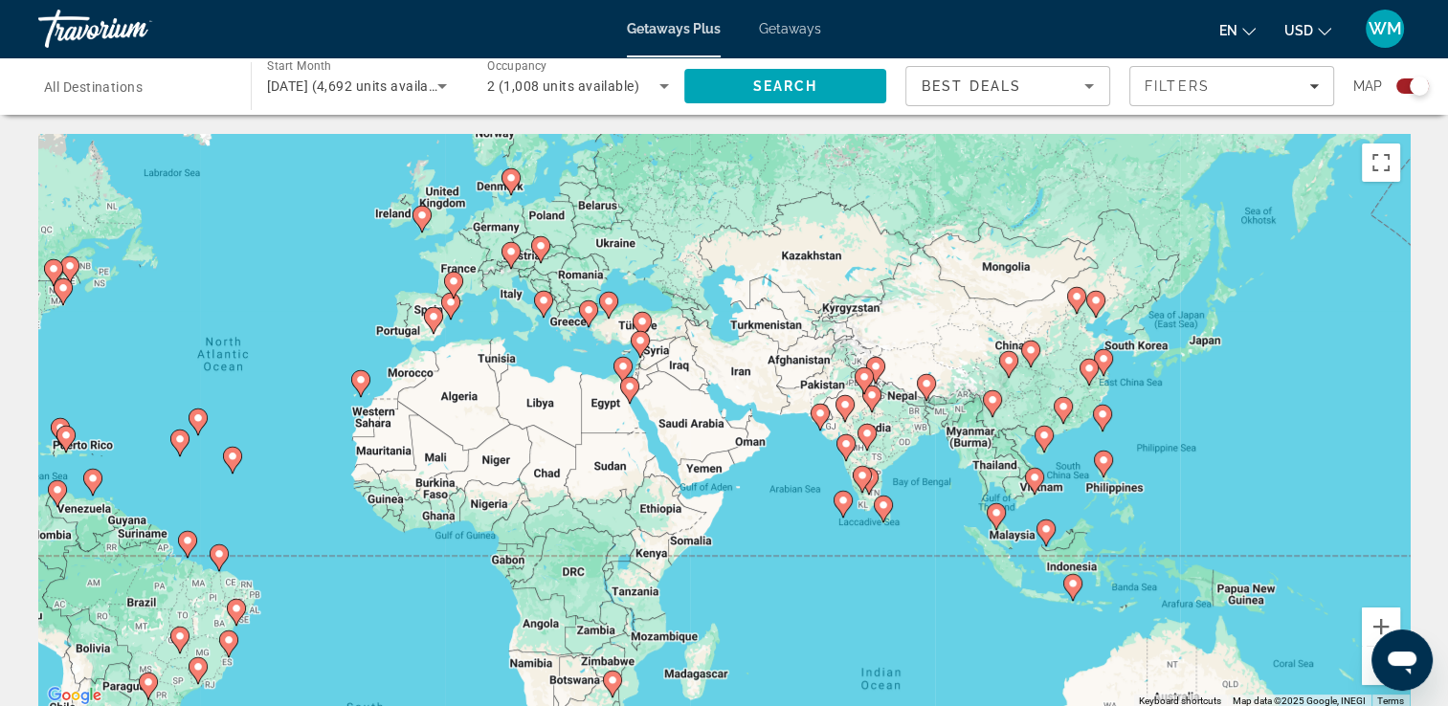
click at [448, 301] on image "Main content" at bounding box center [450, 302] width 11 height 11
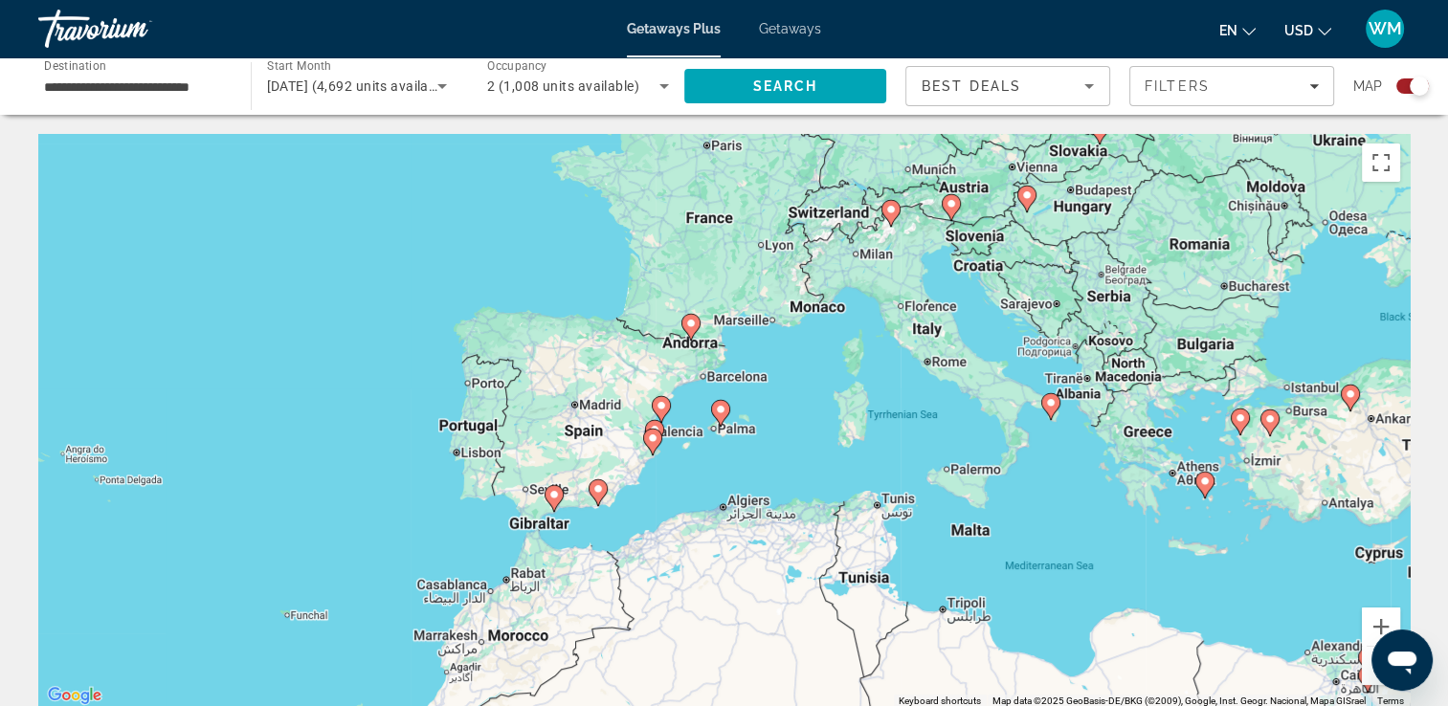
click at [724, 406] on image "Main content" at bounding box center [720, 409] width 11 height 11
type input "**********"
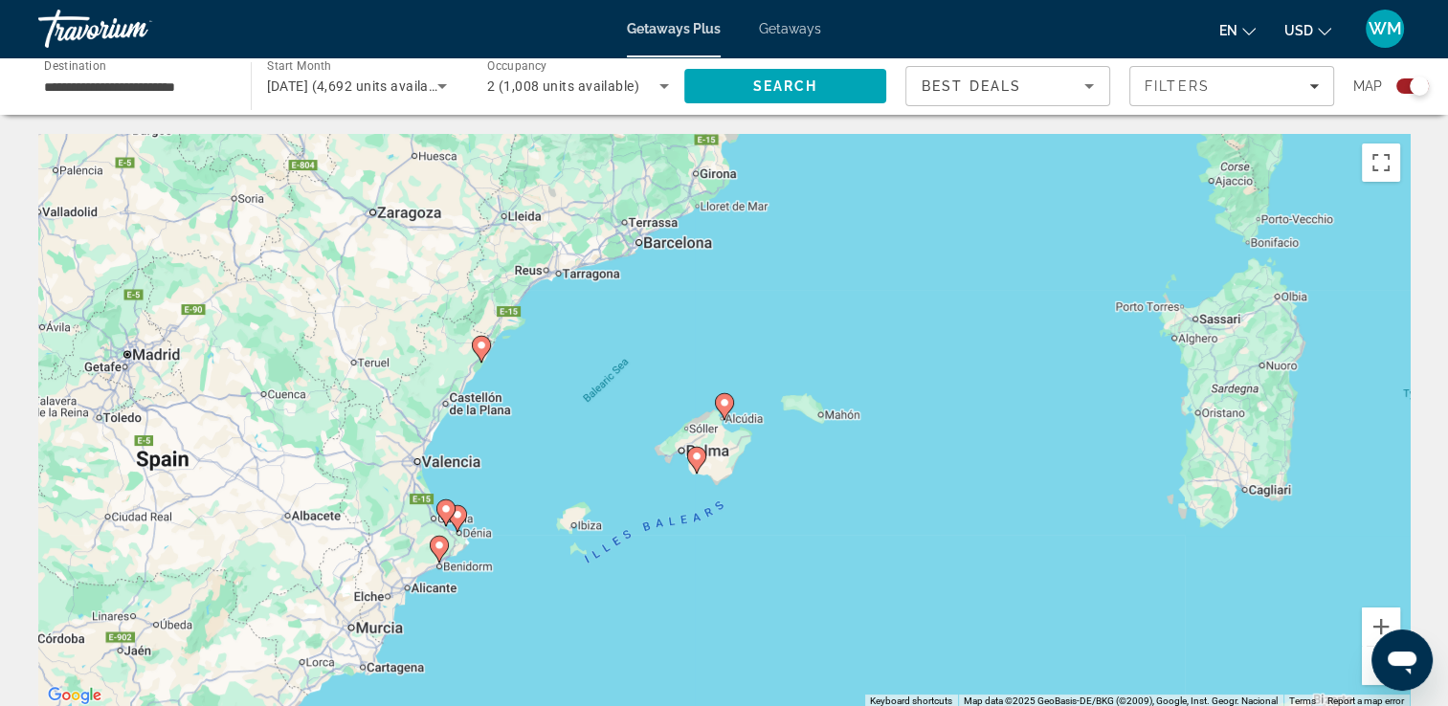
click at [438, 543] on image "Main content" at bounding box center [439, 545] width 11 height 11
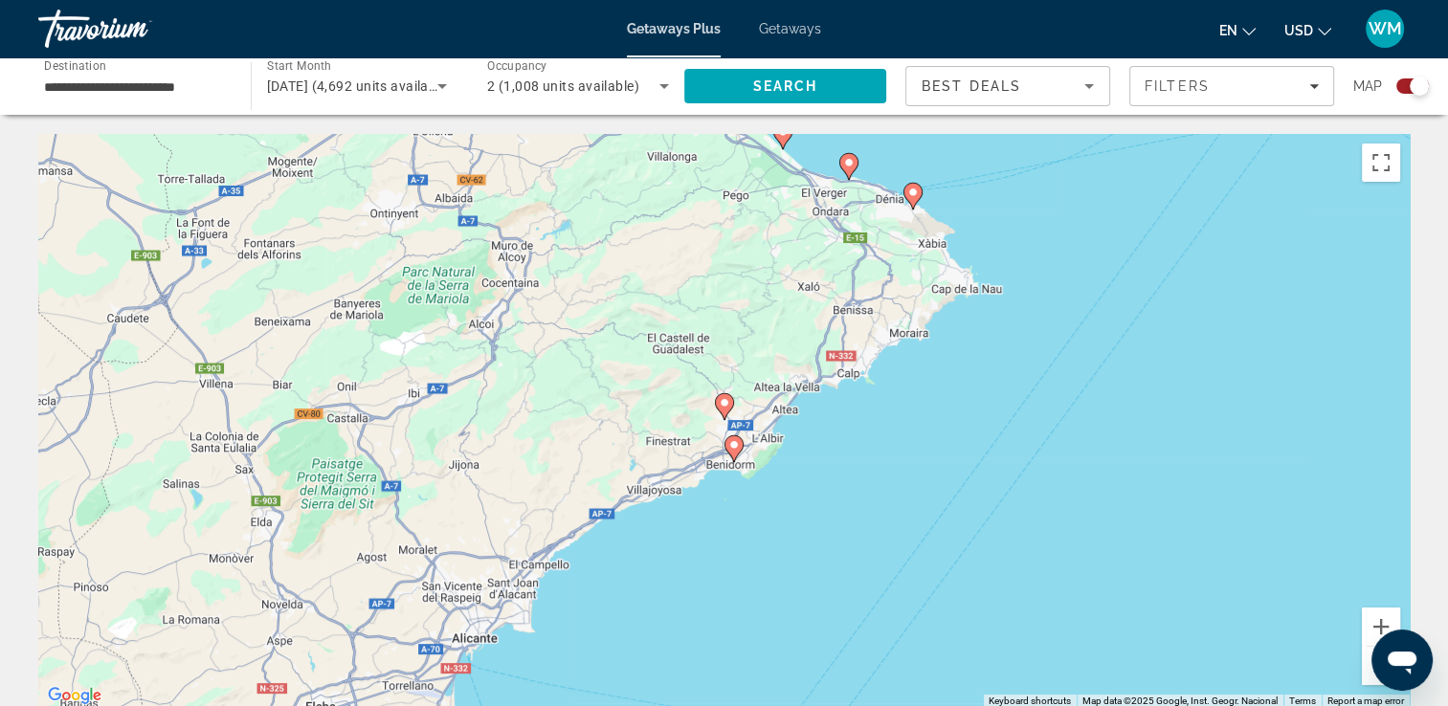
click at [729, 450] on image "Main content" at bounding box center [733, 444] width 11 height 11
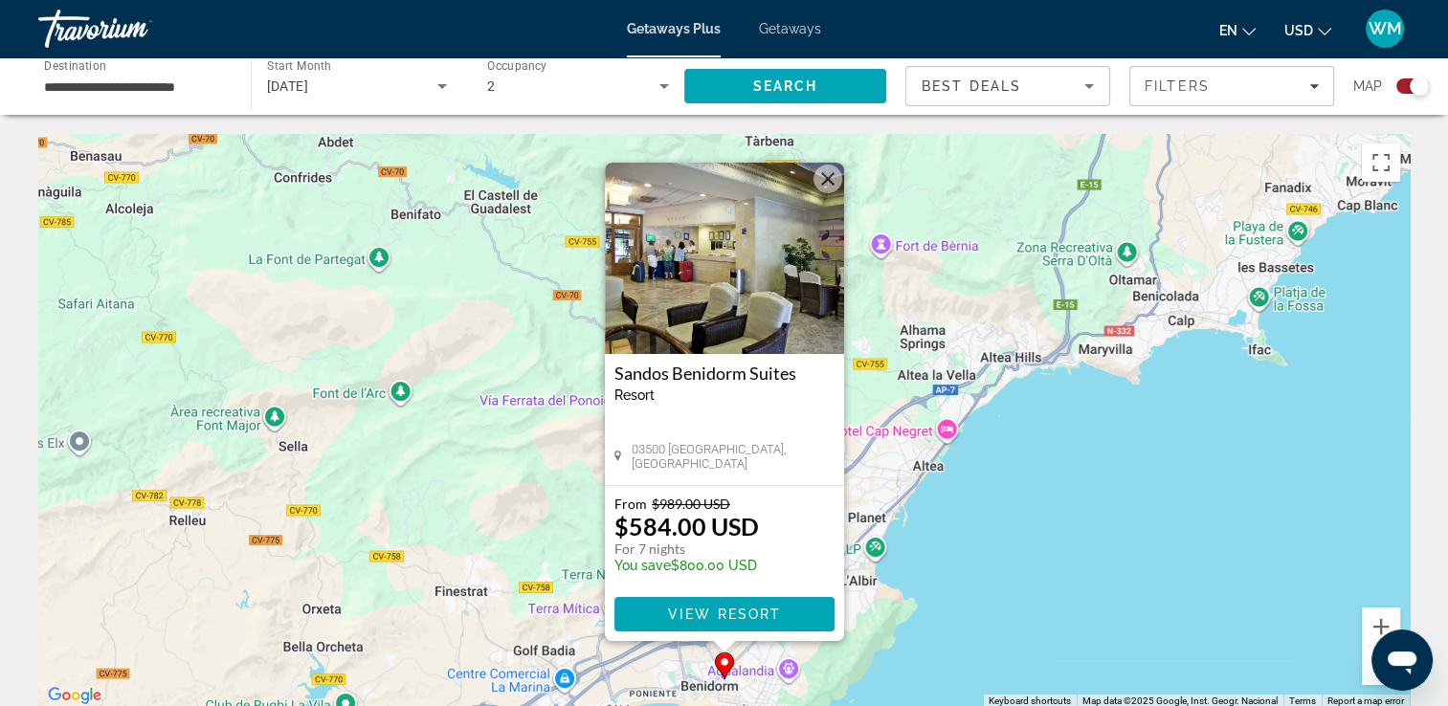
click at [852, 278] on div "To activate drag with keyboard, press Alt + Enter. Once in keyboard drag state,…" at bounding box center [724, 421] width 1372 height 574
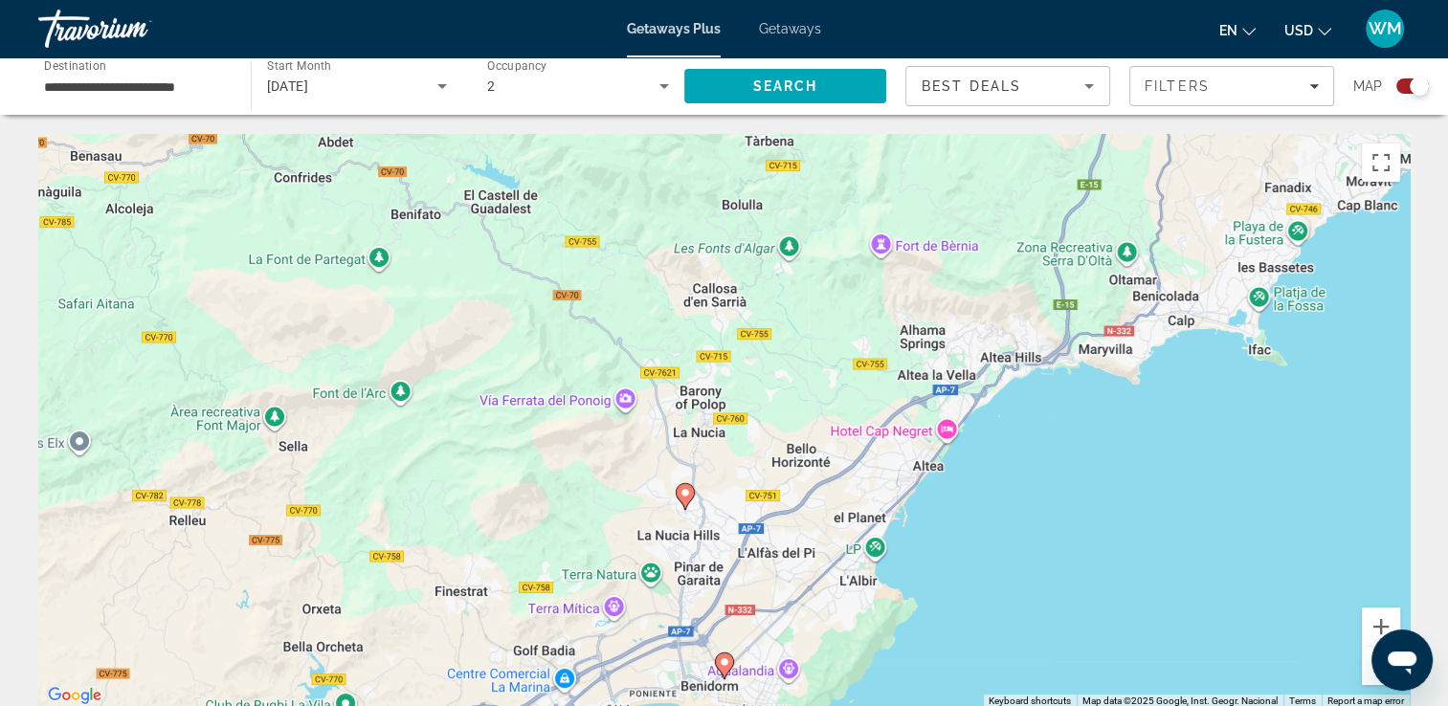
click at [683, 487] on icon "Main content" at bounding box center [684, 496] width 17 height 25
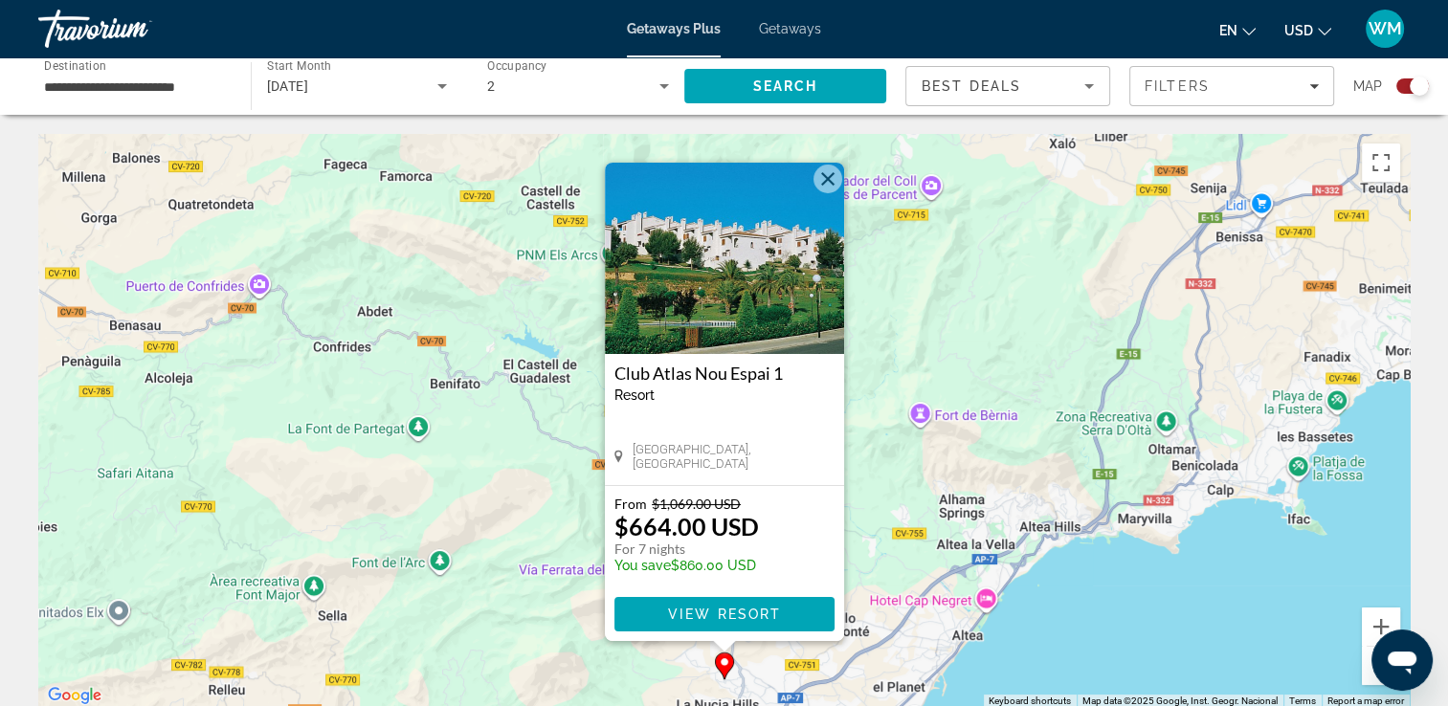
click at [822, 168] on button "Close" at bounding box center [828, 179] width 29 height 29
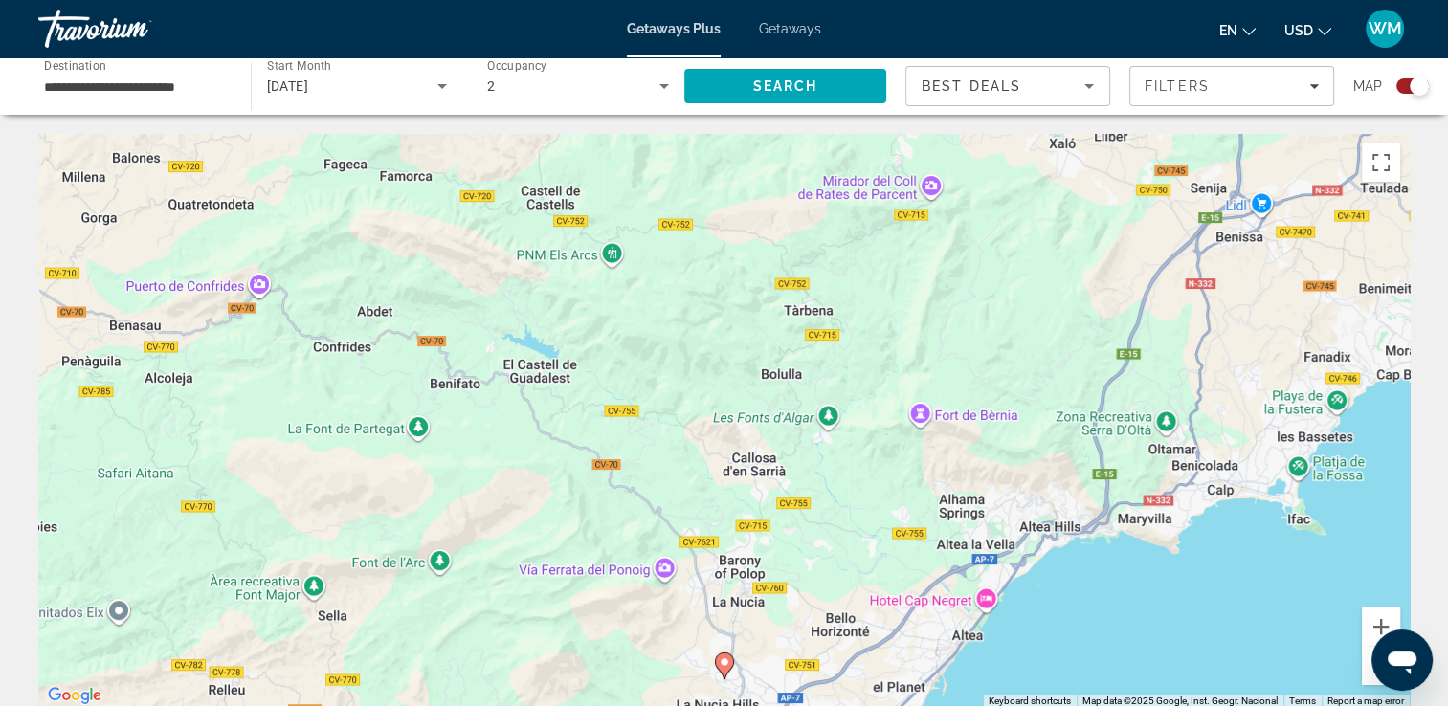
click at [1366, 669] on button "Zoom out" at bounding box center [1381, 666] width 38 height 38
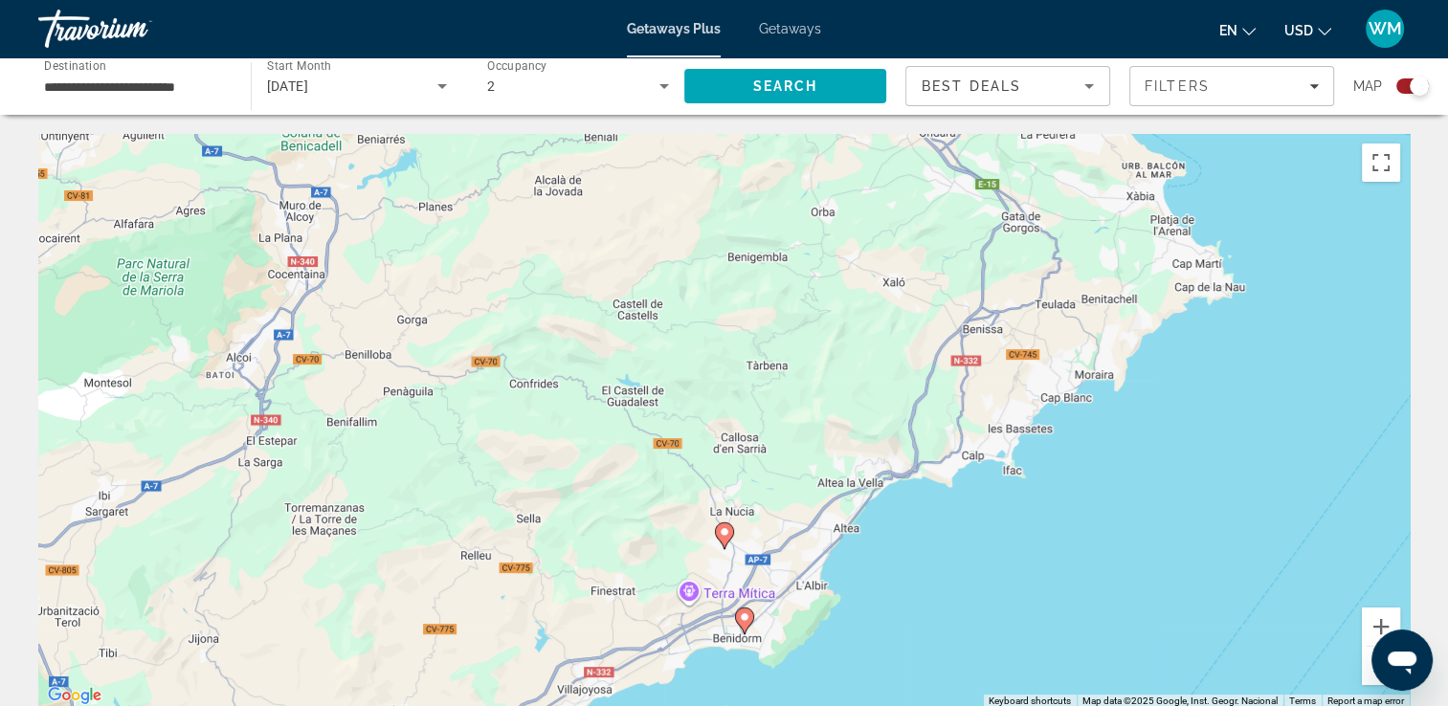
click at [1366, 669] on button "Zoom out" at bounding box center [1381, 666] width 38 height 38
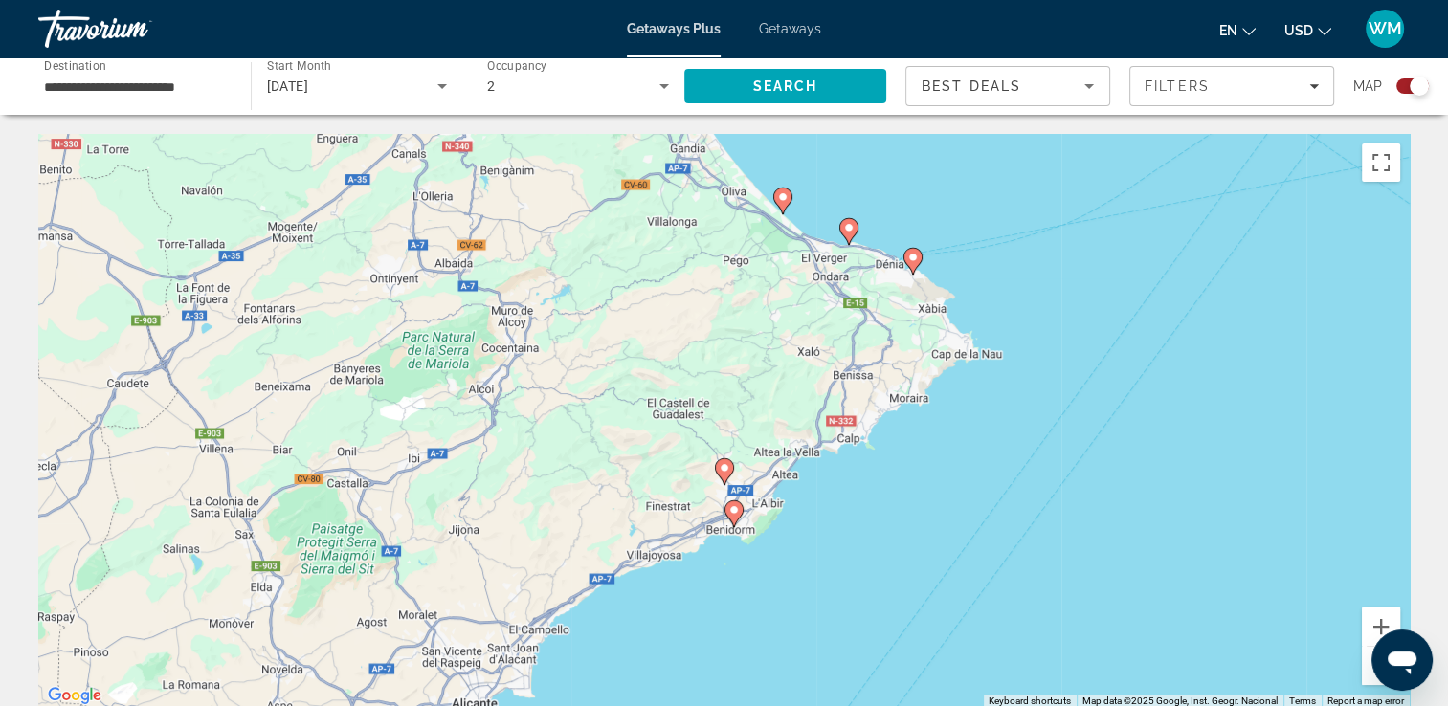
click at [1366, 669] on button "Zoom out" at bounding box center [1381, 666] width 38 height 38
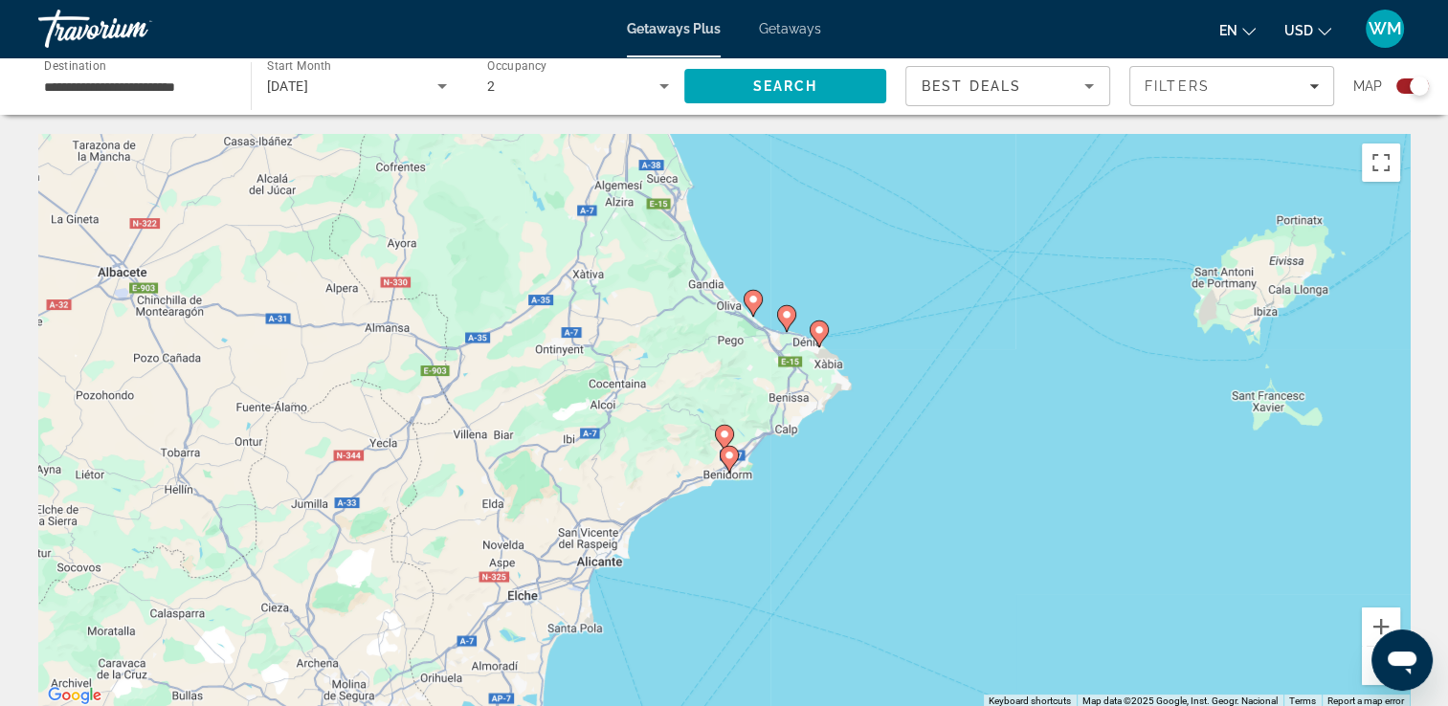
click at [1366, 669] on button "Zoom out" at bounding box center [1381, 666] width 38 height 38
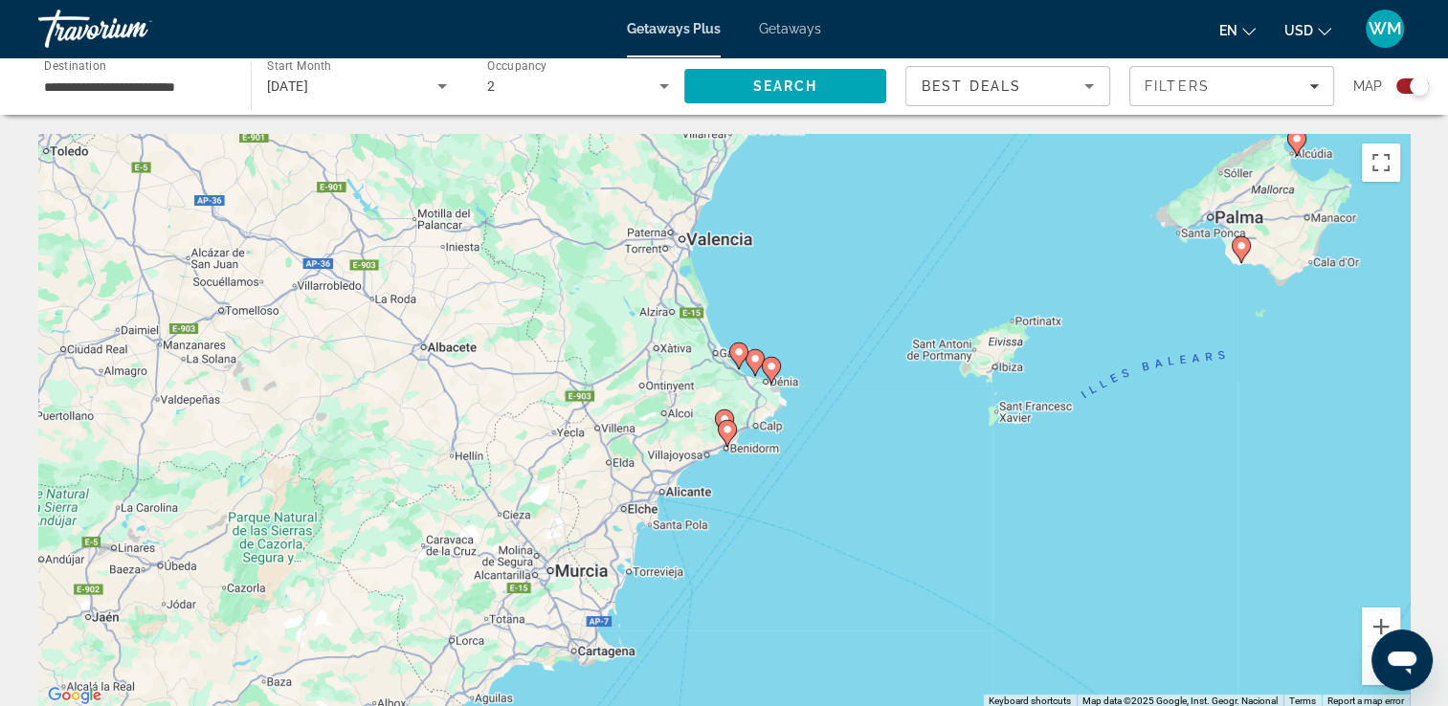
click at [1366, 669] on button "Zoom out" at bounding box center [1381, 666] width 38 height 38
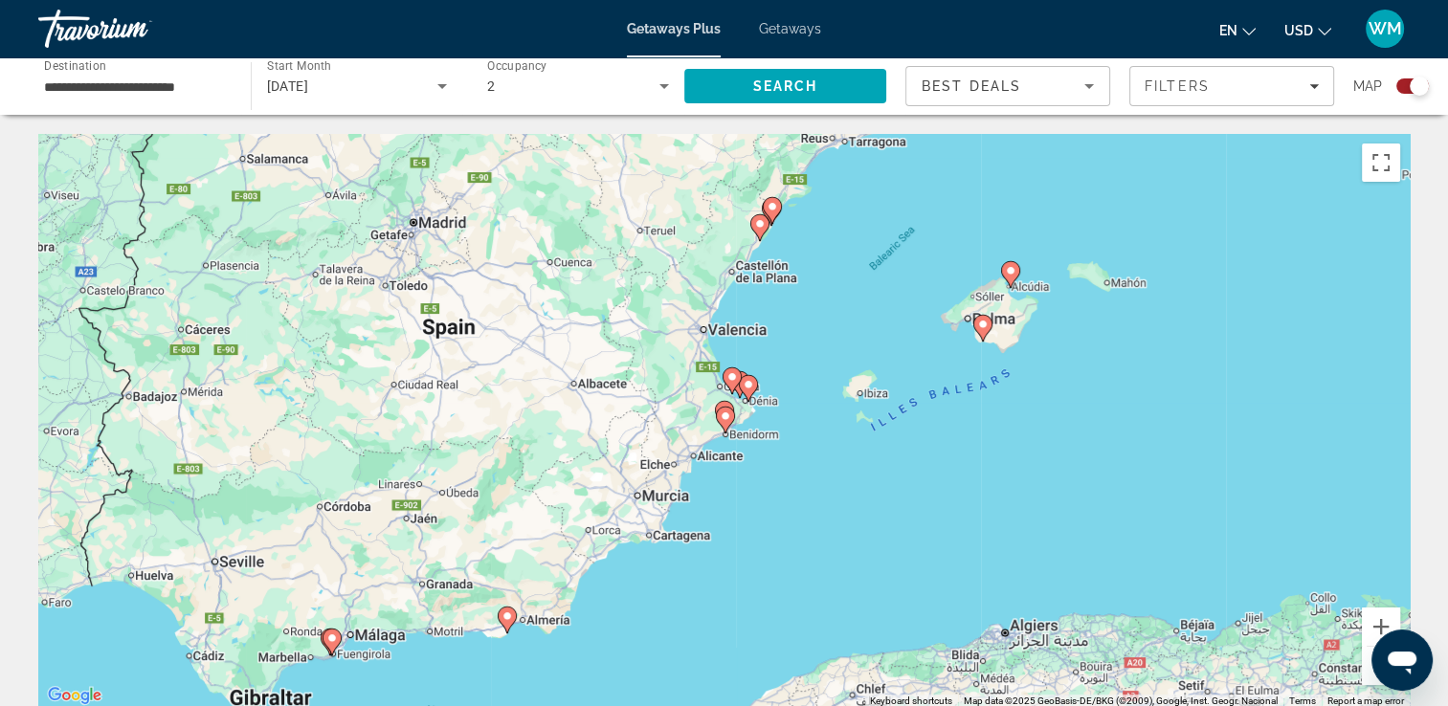
click at [1366, 669] on button "Zoom out" at bounding box center [1381, 666] width 38 height 38
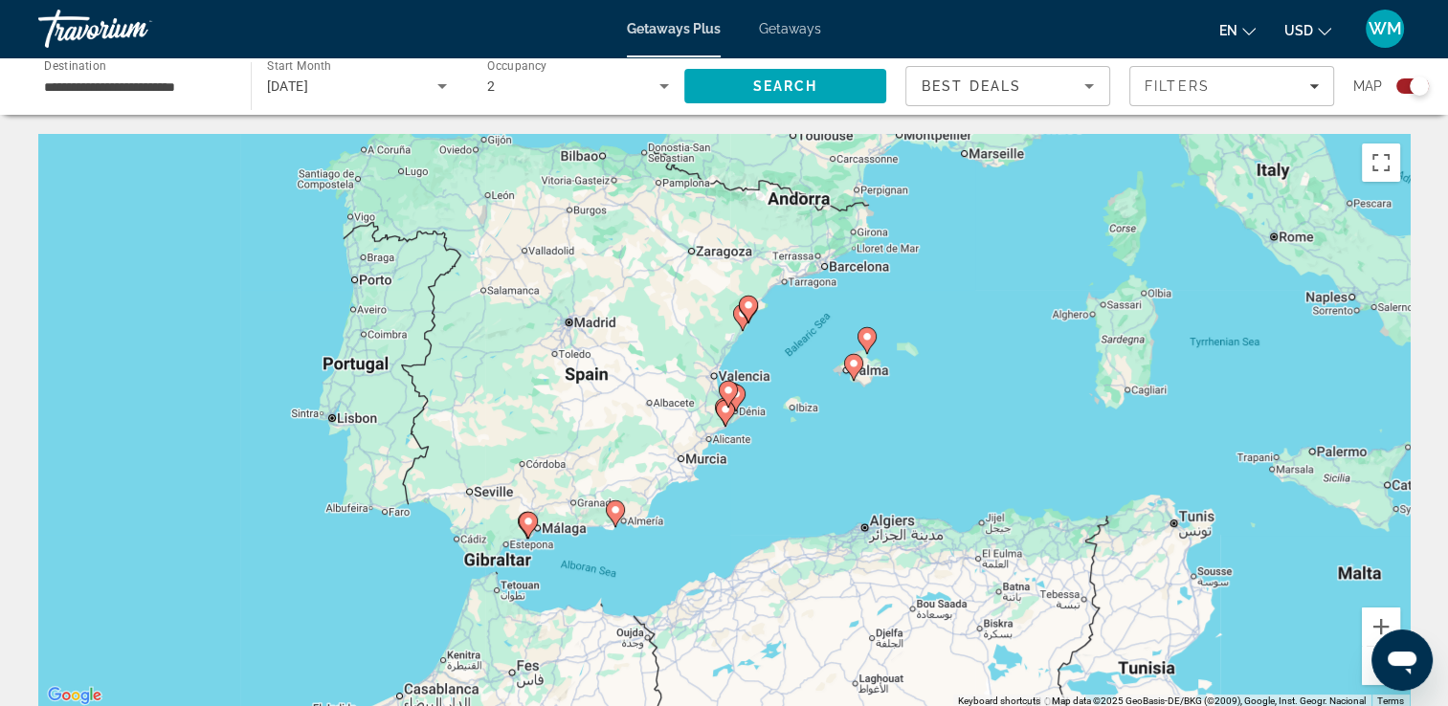
click at [741, 303] on icon "Main content" at bounding box center [747, 309] width 17 height 25
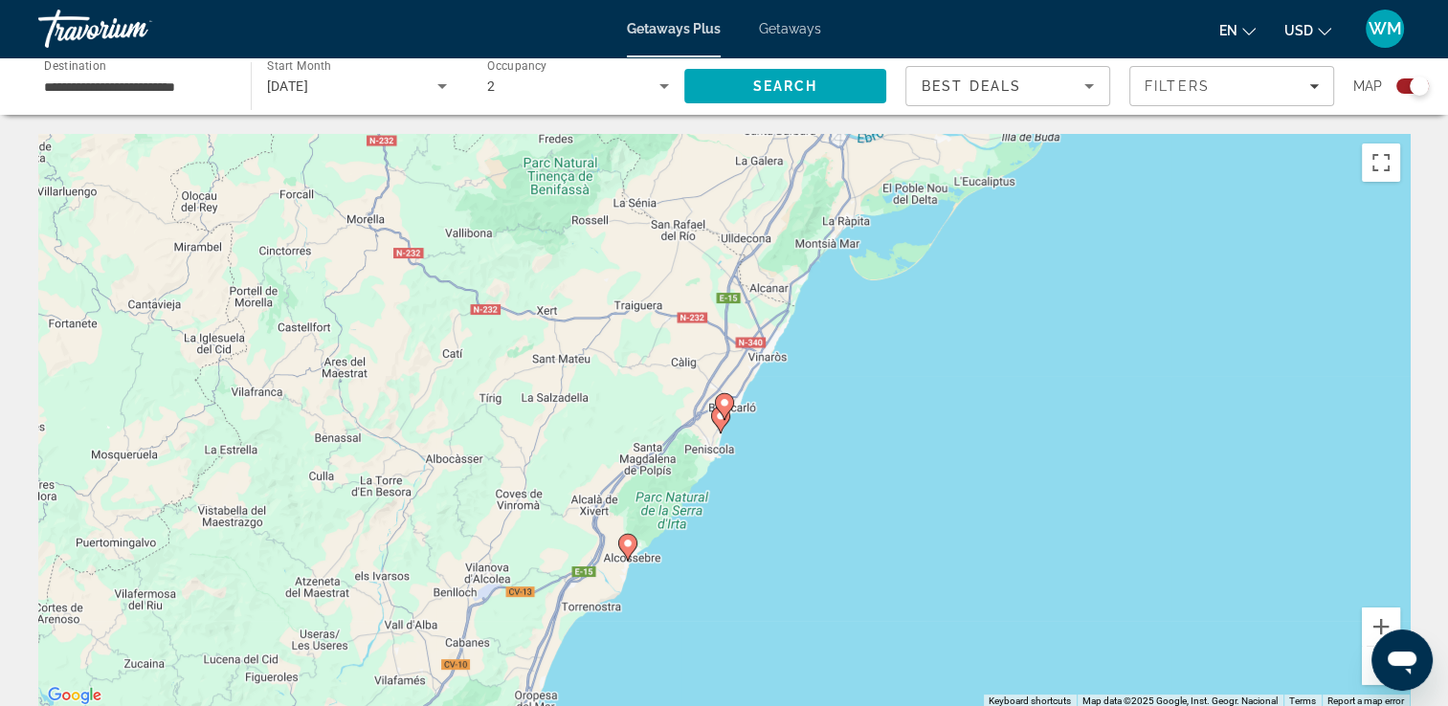
click at [724, 411] on icon "Main content" at bounding box center [723, 406] width 17 height 25
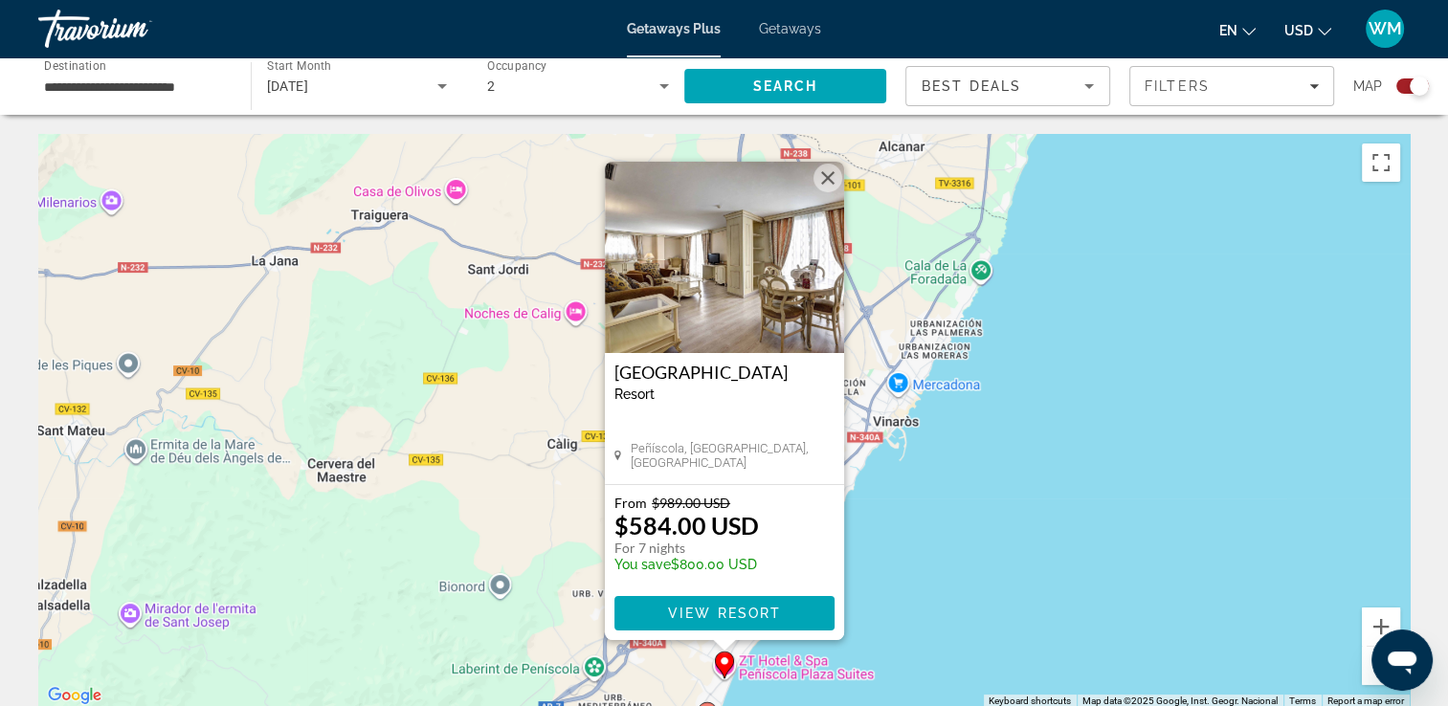
click at [824, 170] on button "Close" at bounding box center [828, 178] width 29 height 29
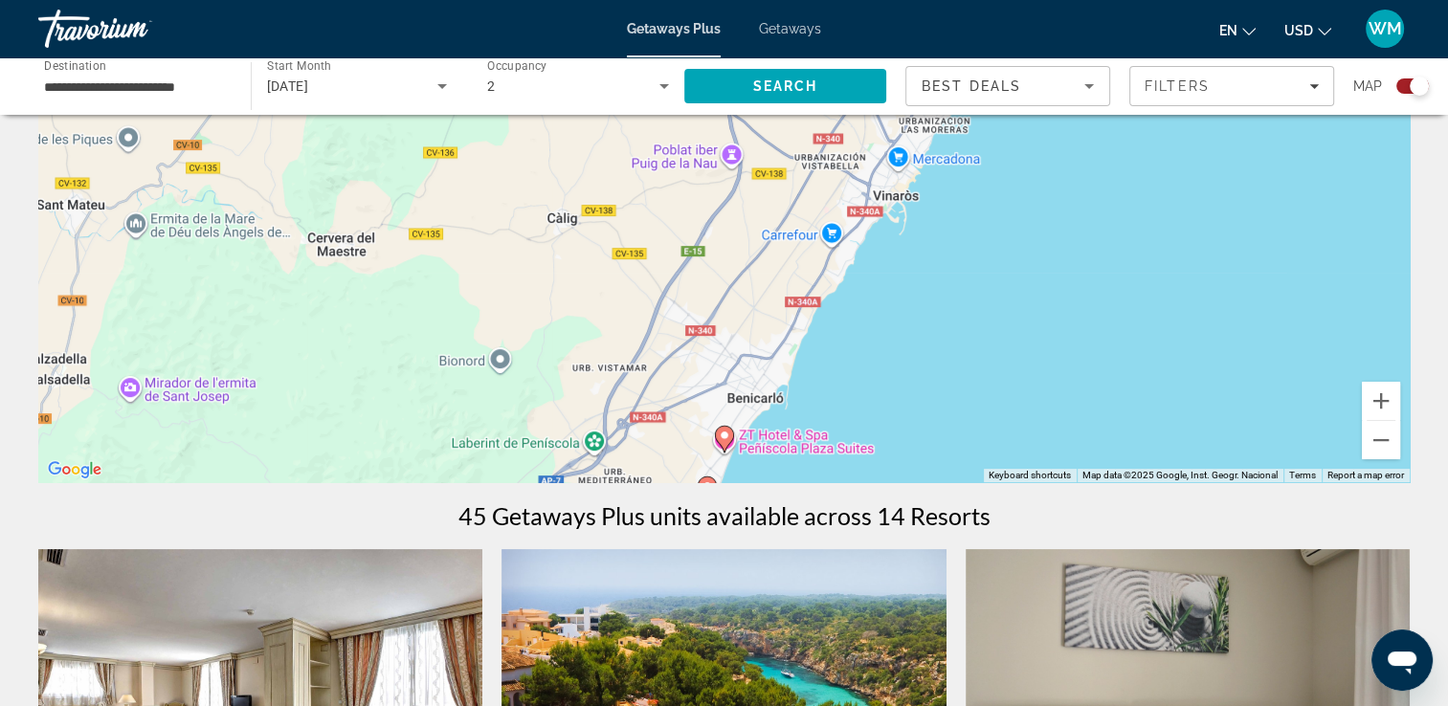
scroll to position [287, 0]
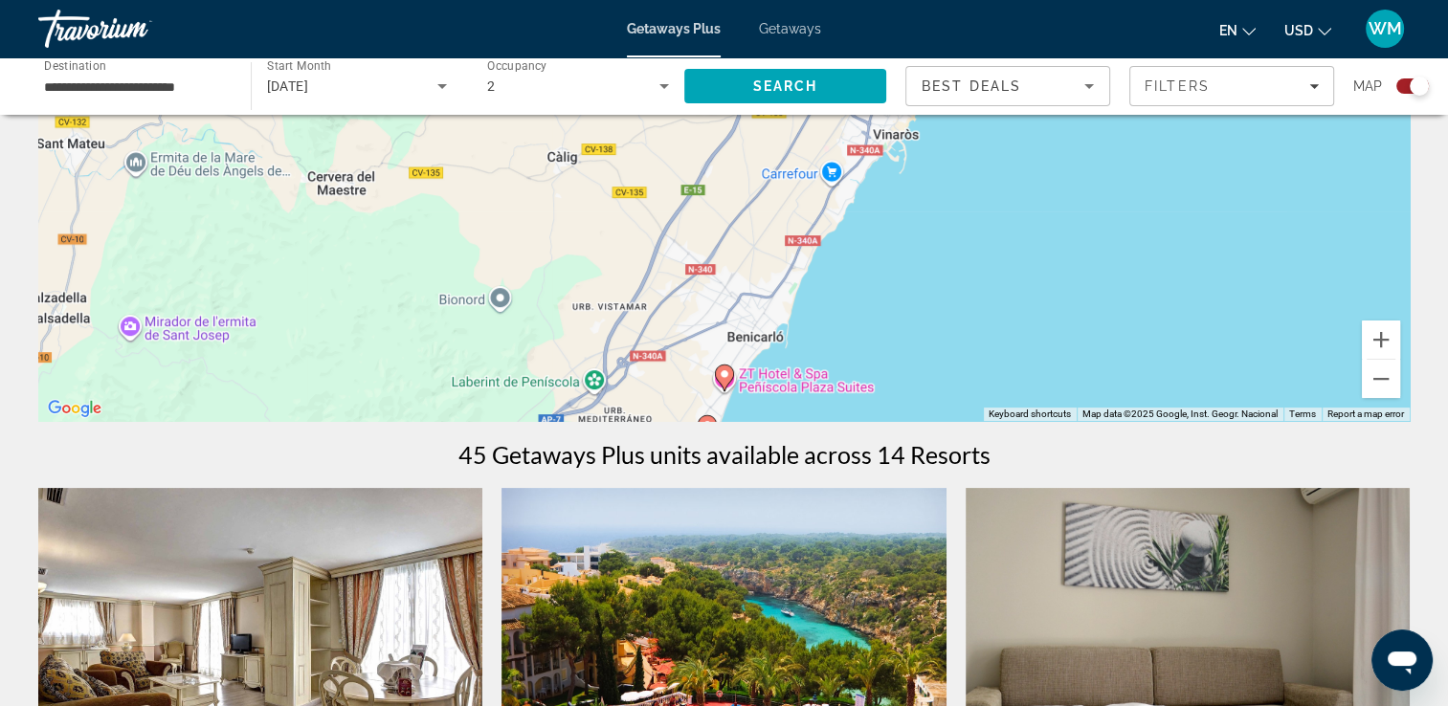
click at [705, 417] on icon "Main content" at bounding box center [706, 428] width 17 height 25
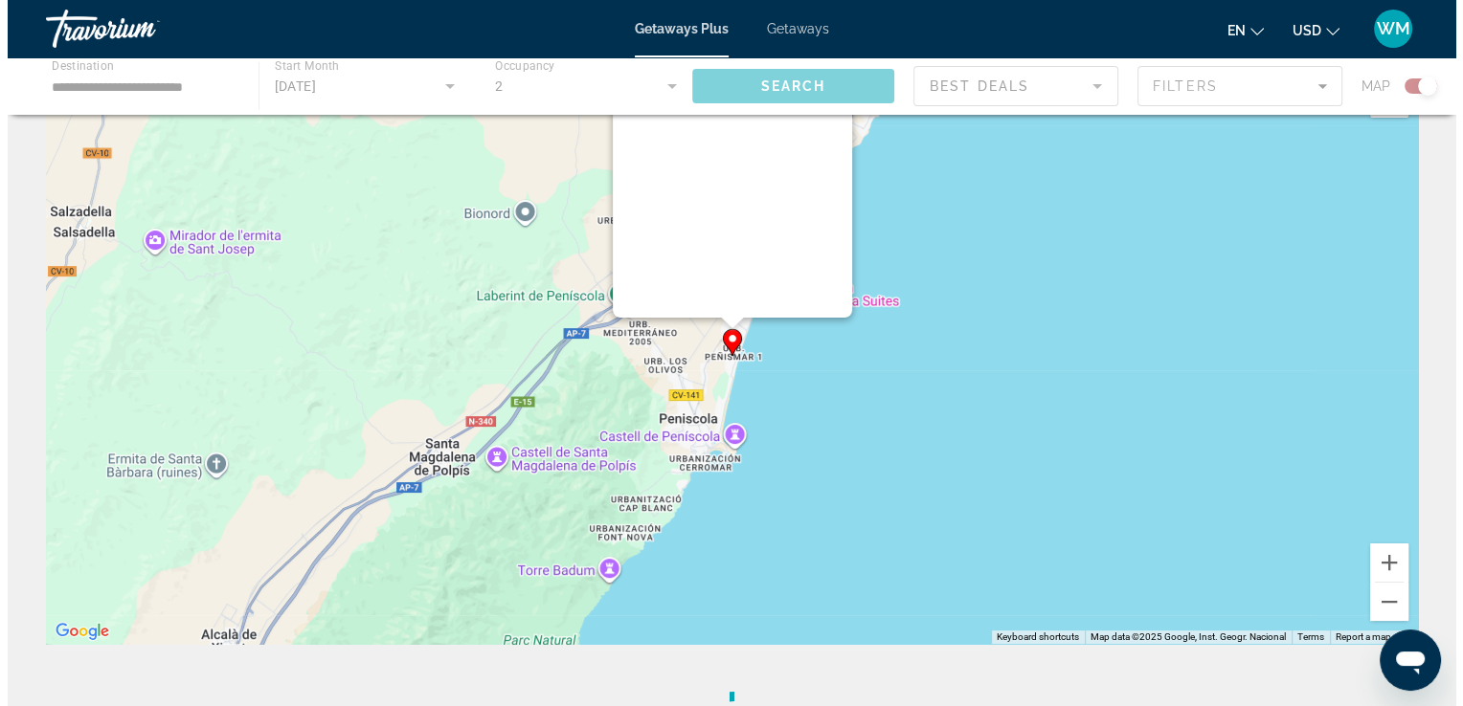
scroll to position [0, 0]
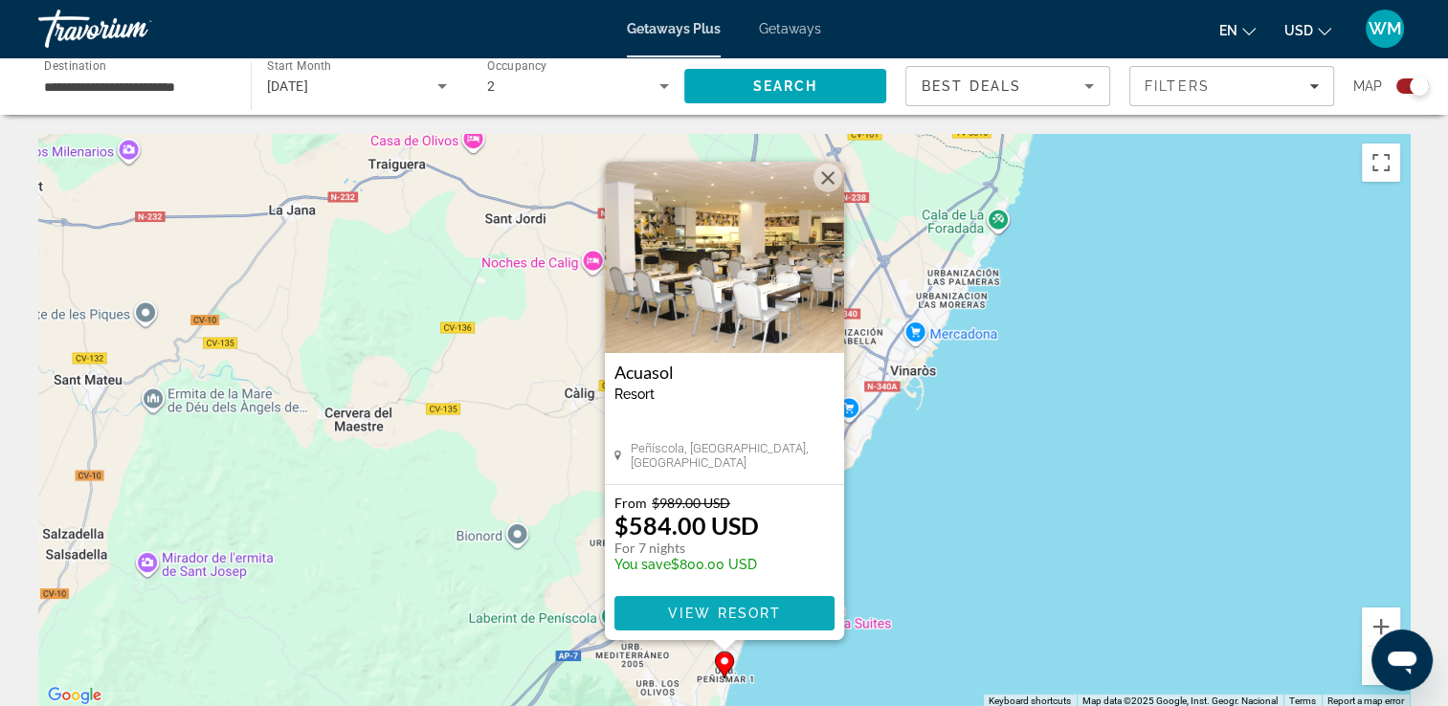
click at [705, 614] on span "View Resort" at bounding box center [723, 613] width 113 height 15
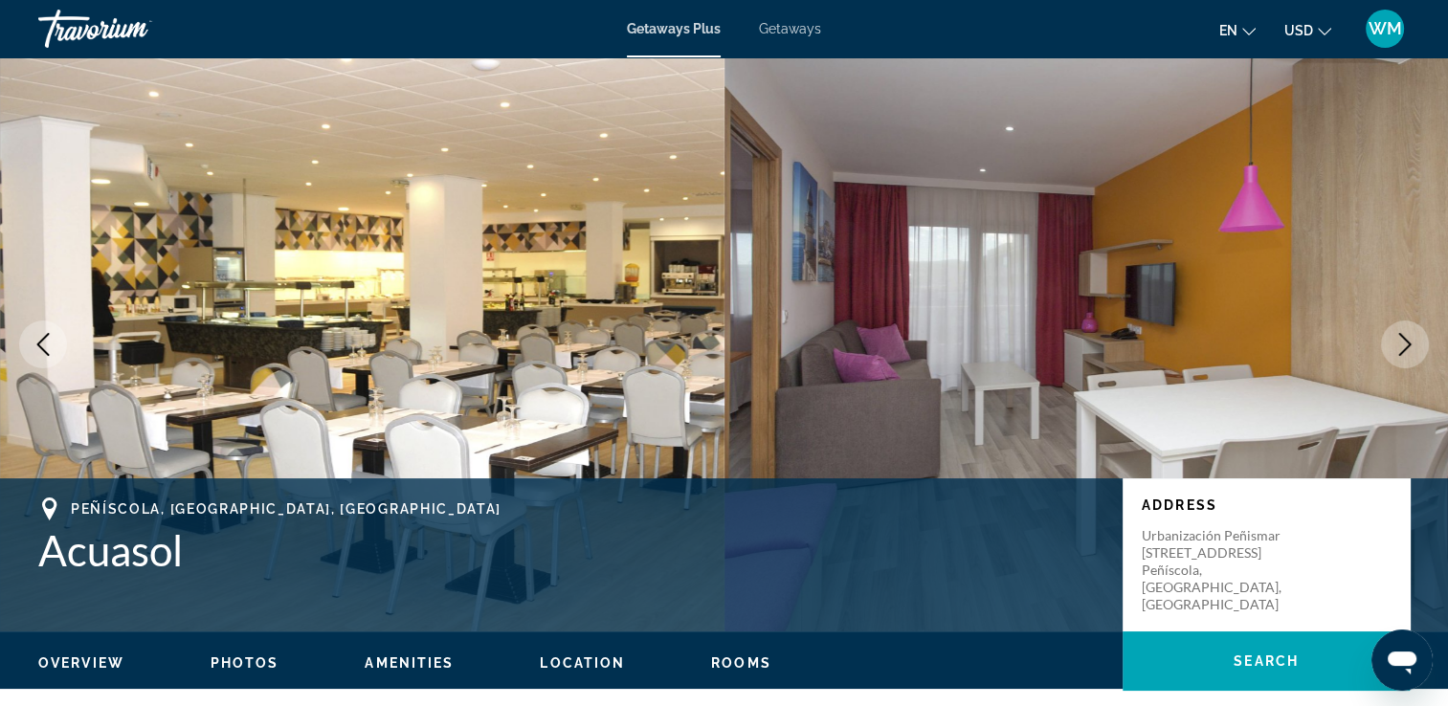
click at [1410, 338] on icon "Next image" at bounding box center [1405, 344] width 23 height 23
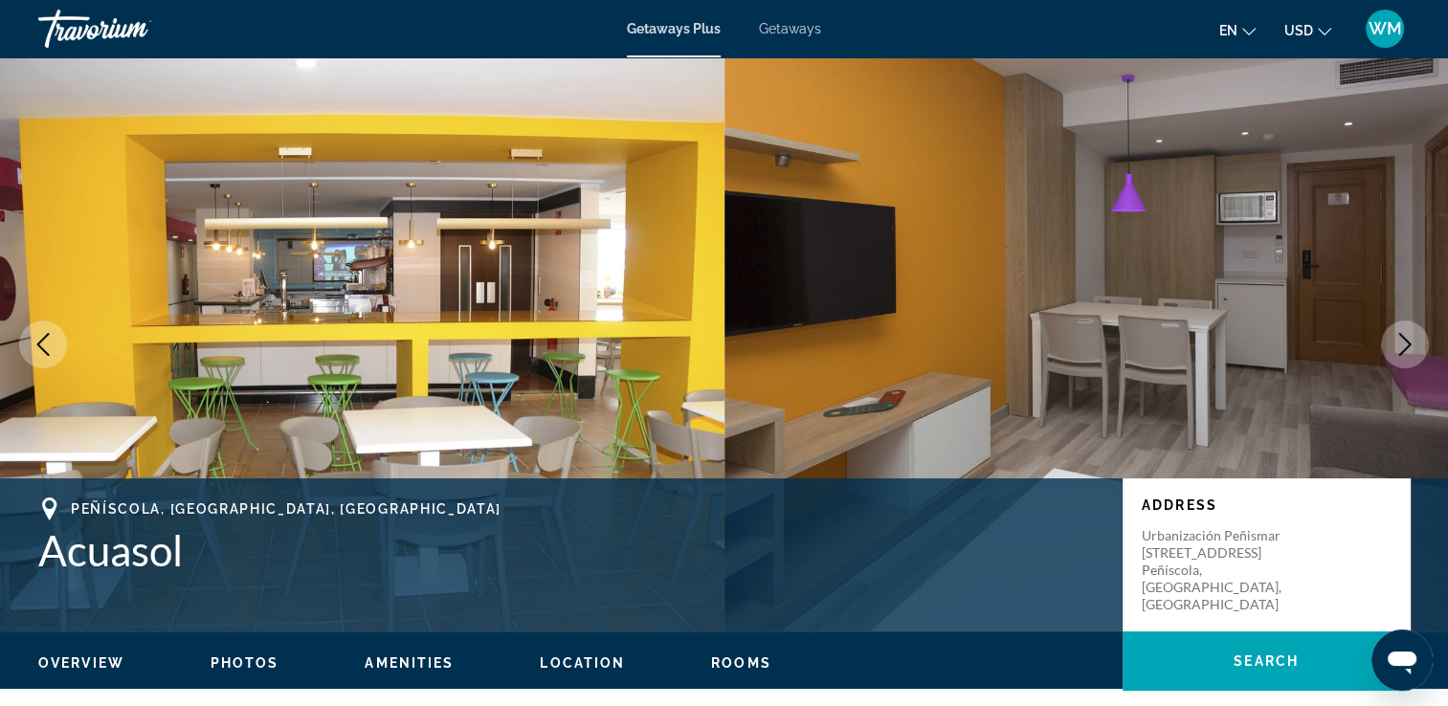
click at [1401, 338] on icon "Next image" at bounding box center [1405, 344] width 23 height 23
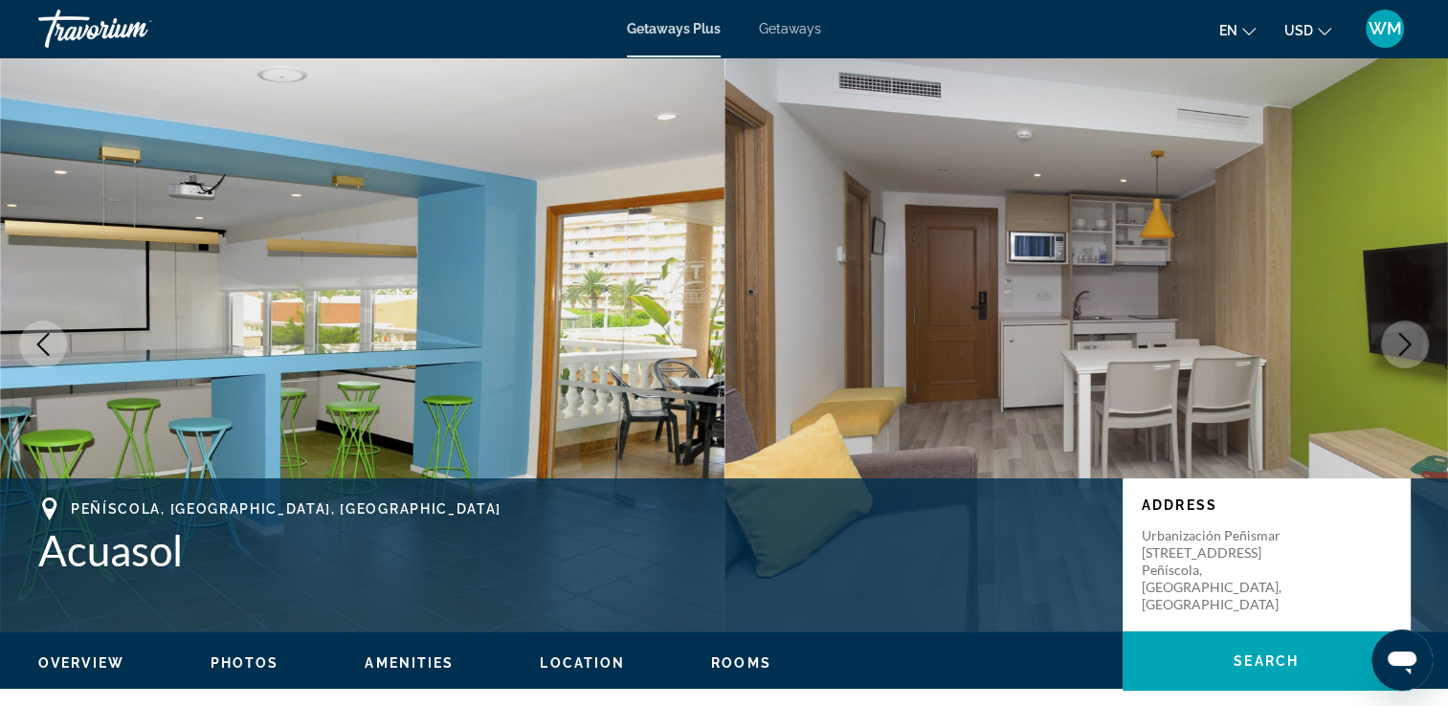
click at [1401, 338] on icon "Next image" at bounding box center [1405, 344] width 23 height 23
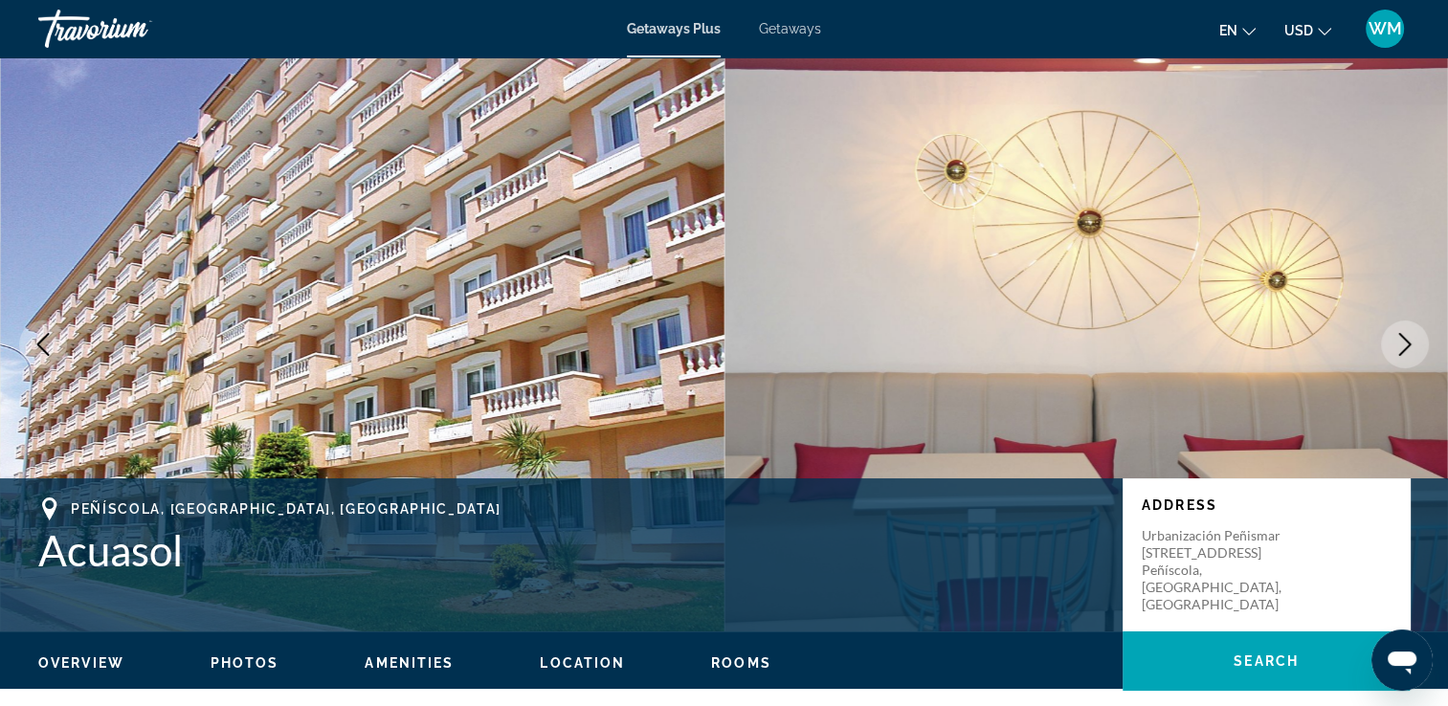
click at [1401, 338] on icon "Next image" at bounding box center [1405, 344] width 23 height 23
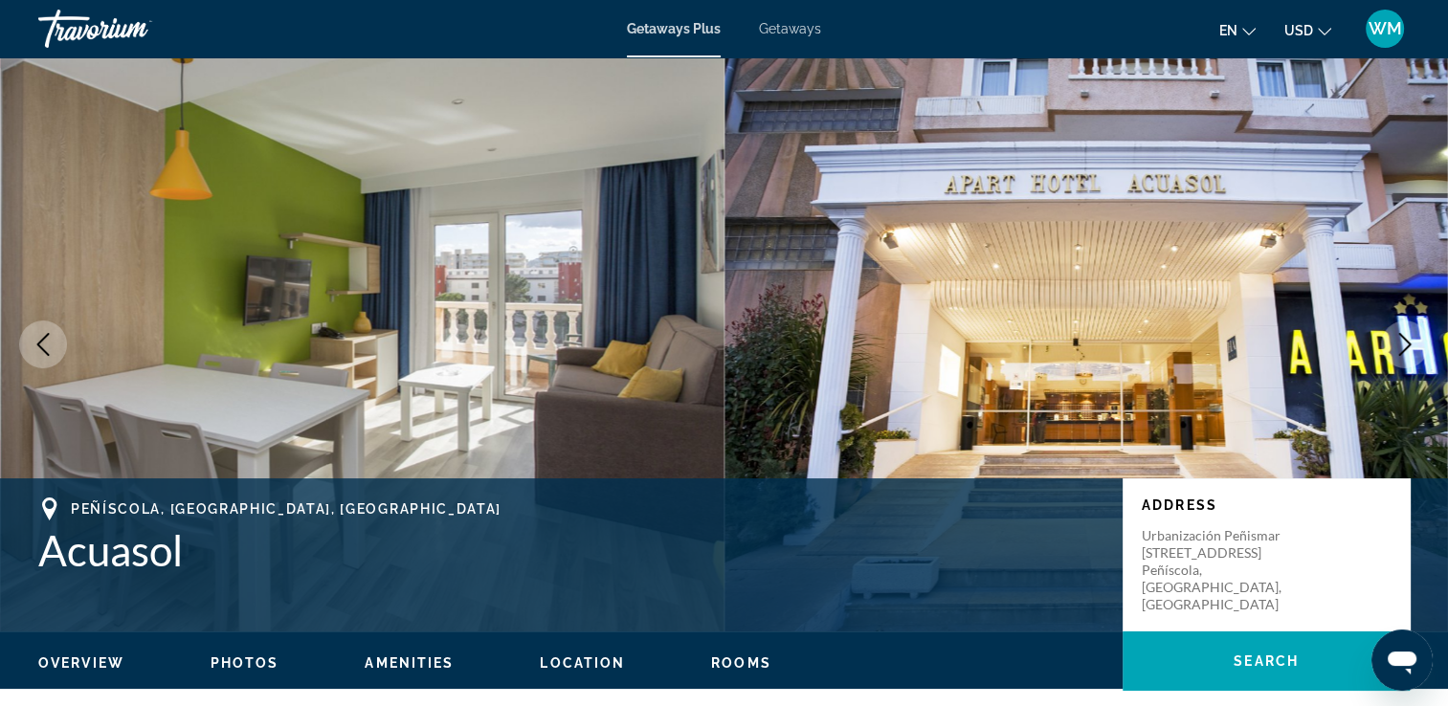
click at [1401, 338] on icon "Next image" at bounding box center [1405, 344] width 23 height 23
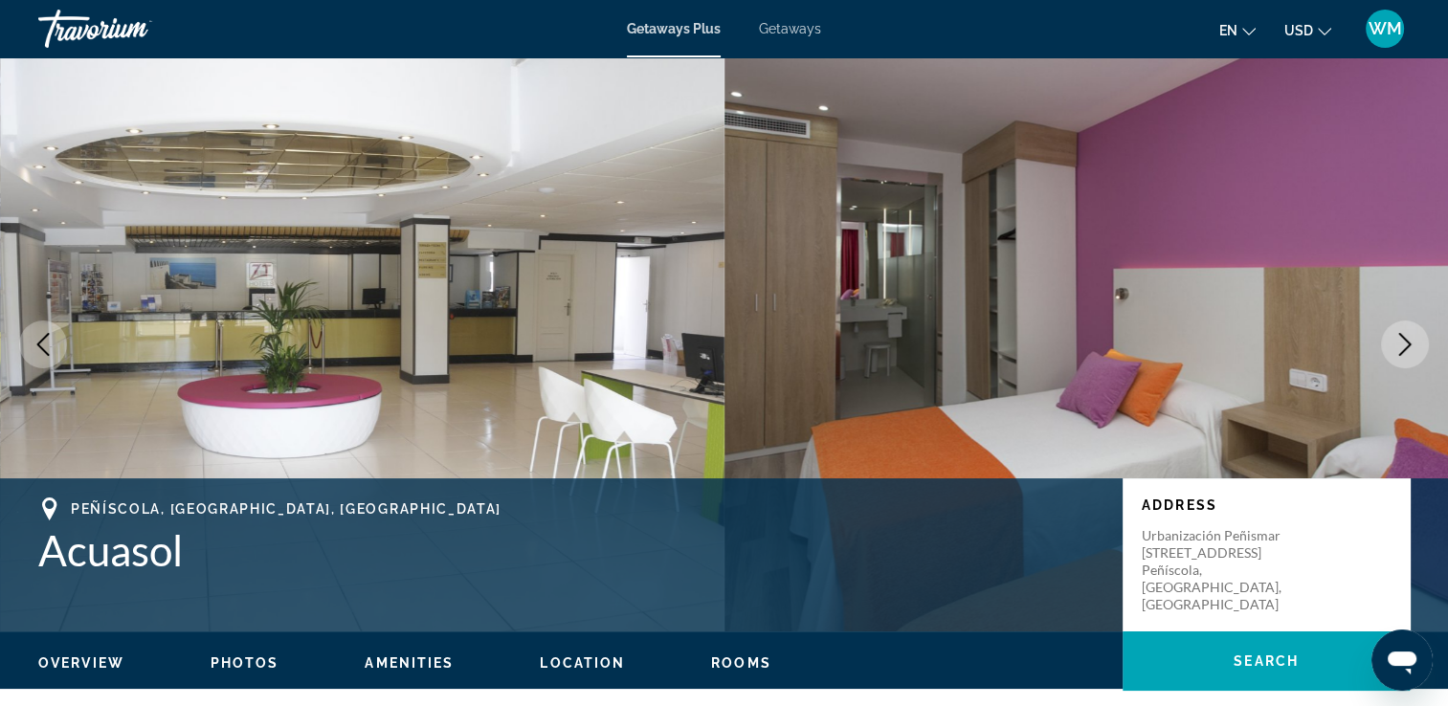
click at [1401, 338] on icon "Next image" at bounding box center [1405, 344] width 23 height 23
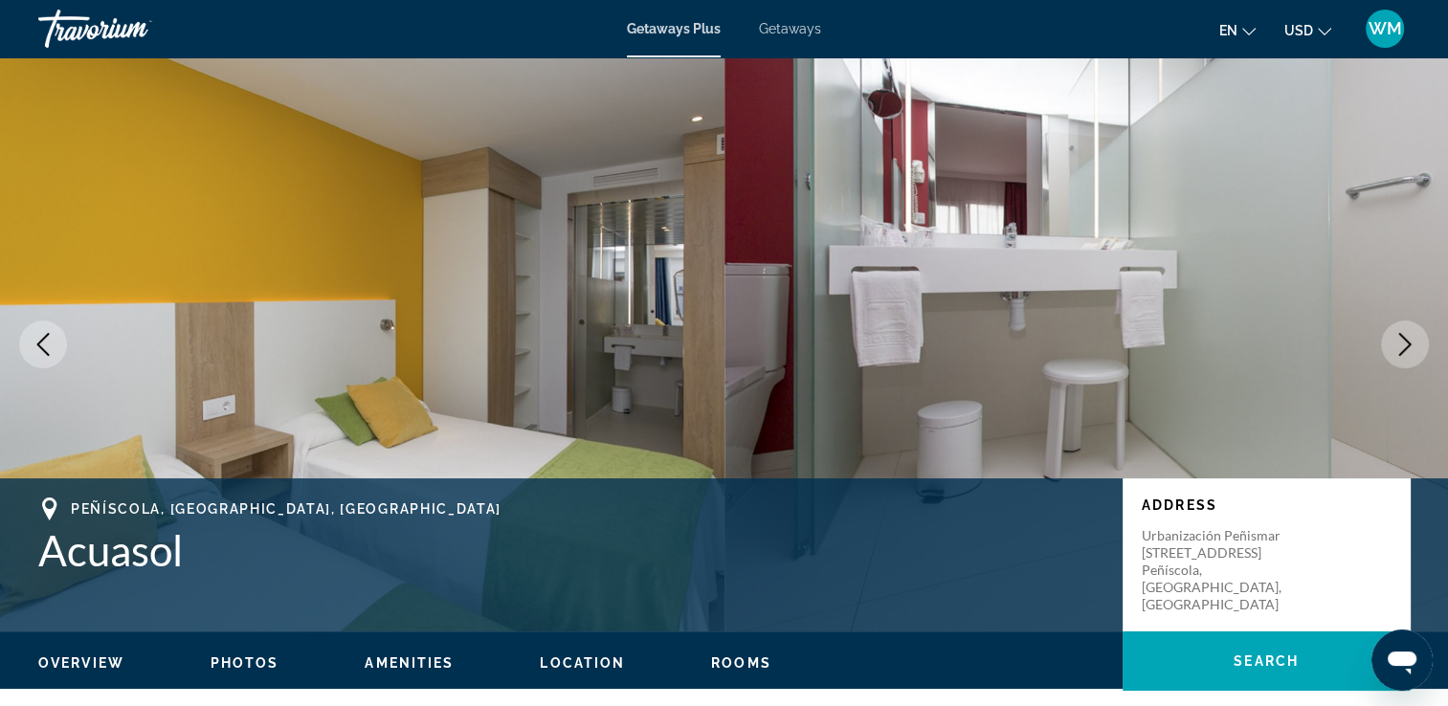
click at [1401, 338] on icon "Next image" at bounding box center [1405, 344] width 23 height 23
